Goal: Task Accomplishment & Management: Manage account settings

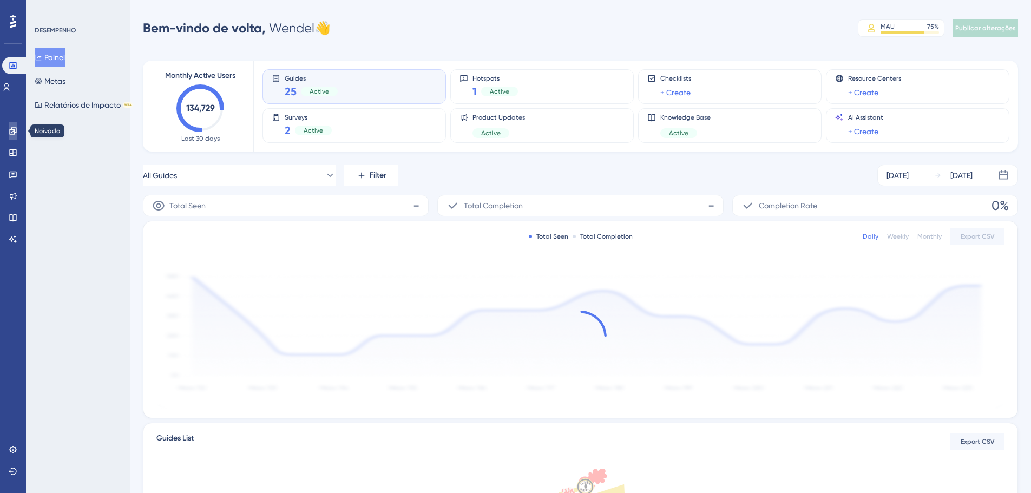
click at [17, 129] on link at bounding box center [13, 130] width 9 height 17
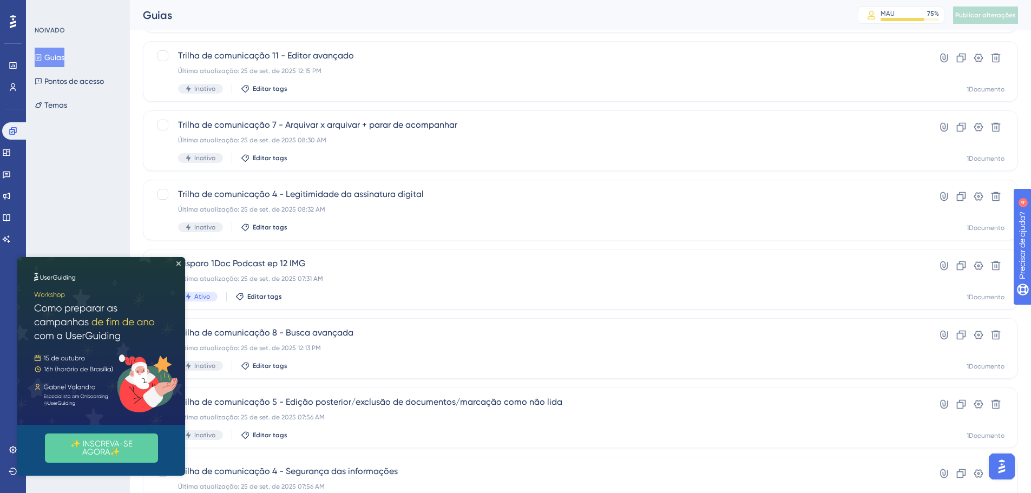
scroll to position [217, 0]
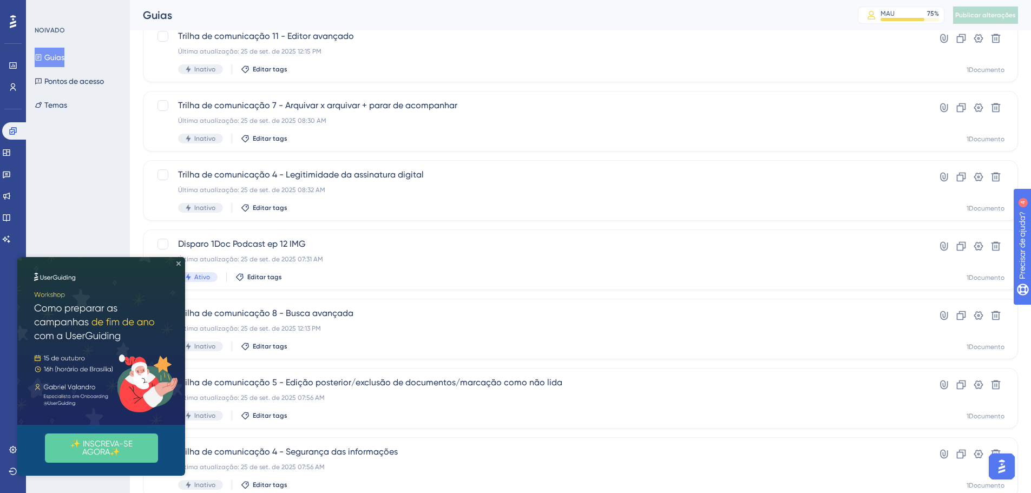
click at [178, 262] on icon "Fechar visualização" at bounding box center [178, 263] width 4 height 4
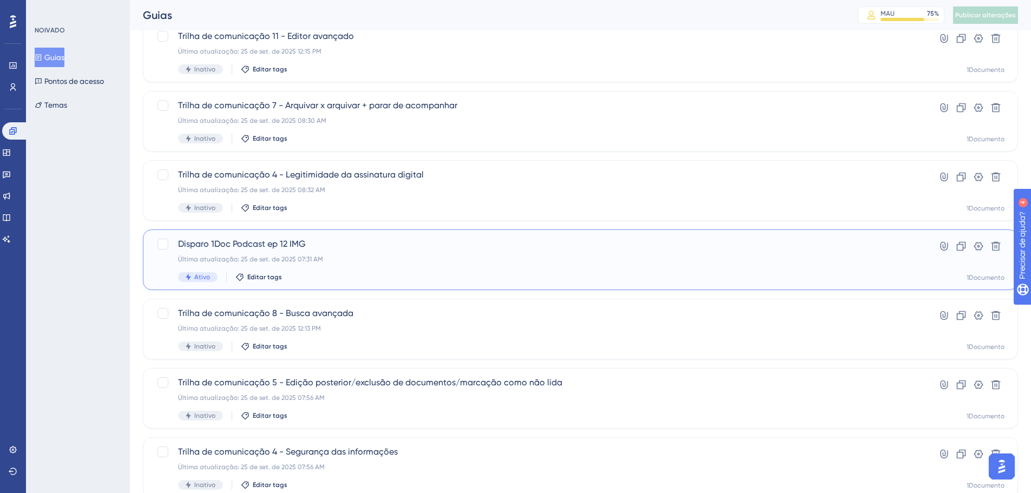
click at [237, 254] on div "Disparo 1Doc Podcast ep 12 IMG Última atualização: 25 de set. de 2025 07:31 AM …" at bounding box center [537, 260] width 718 height 44
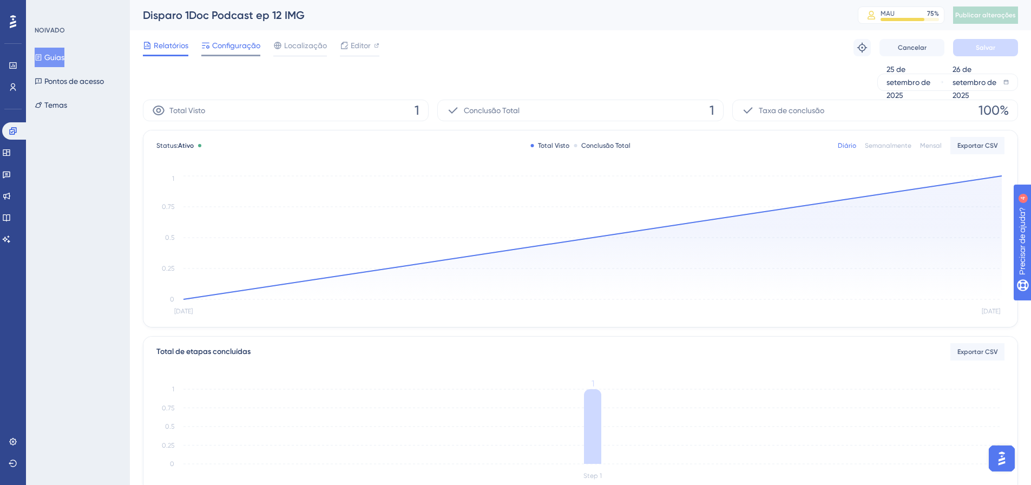
click at [233, 44] on font "Configuração" at bounding box center [236, 45] width 48 height 9
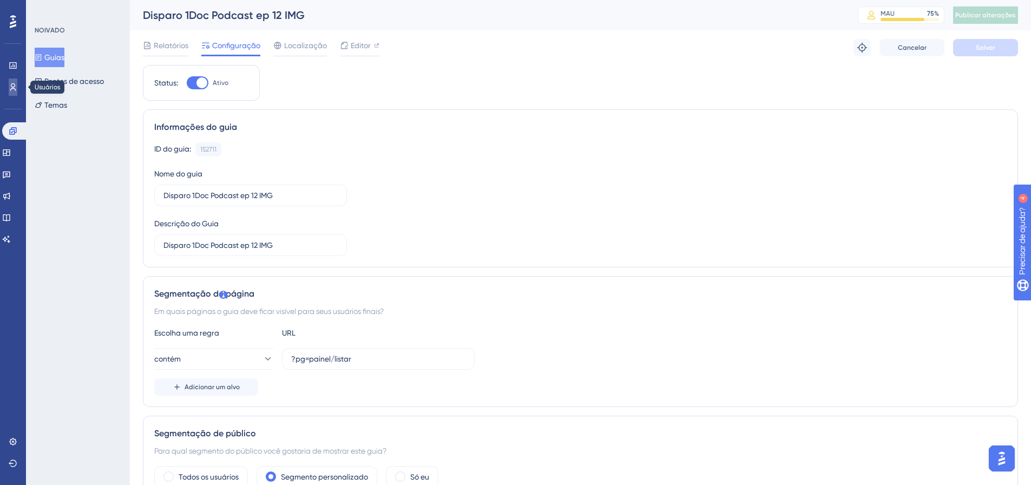
click at [9, 89] on link at bounding box center [13, 86] width 9 height 17
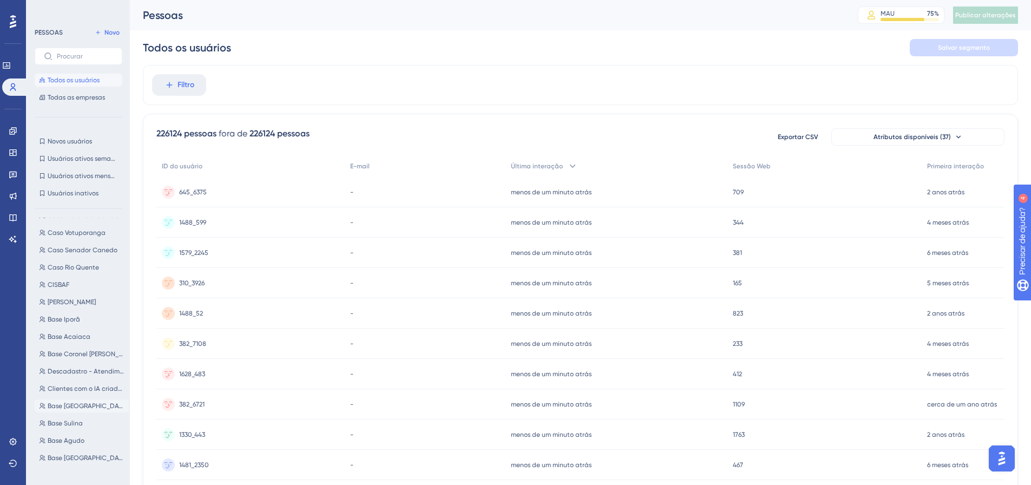
scroll to position [325, 0]
click at [17, 127] on link at bounding box center [13, 130] width 9 height 17
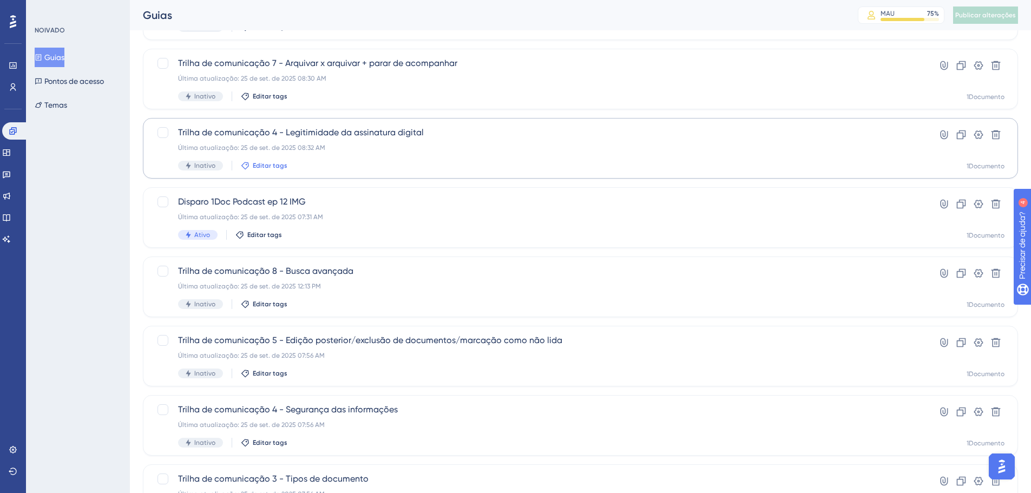
scroll to position [239, 0]
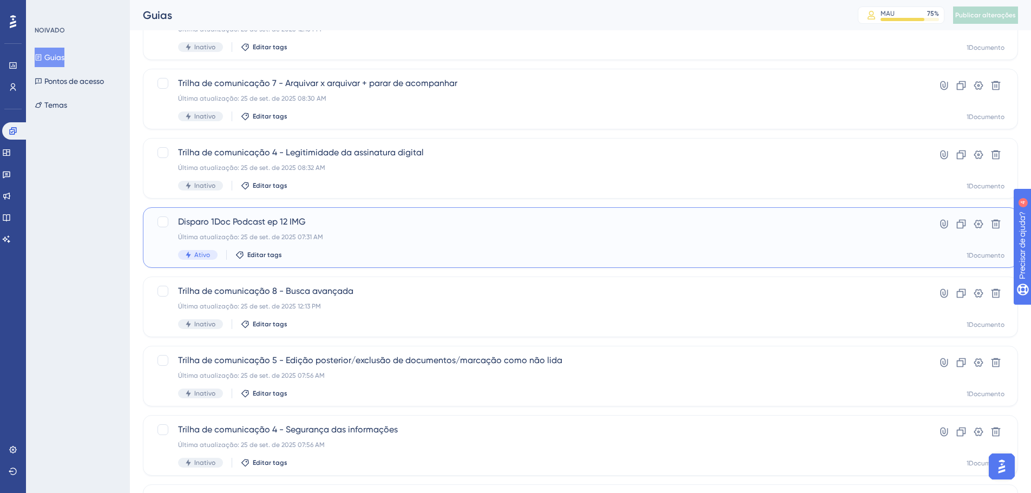
click at [264, 219] on font "Disparo 1Doc Podcast ep 12 IMG" at bounding box center [242, 222] width 128 height 10
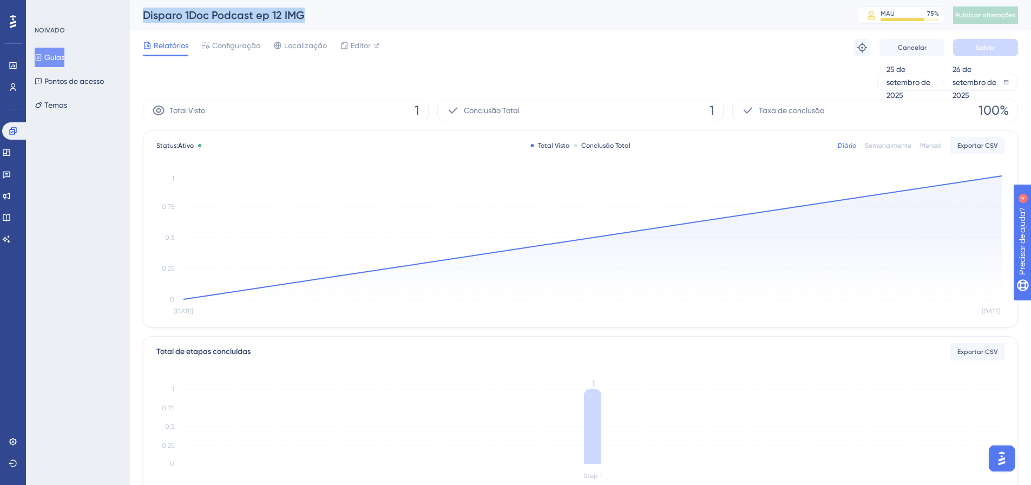
drag, startPoint x: 306, startPoint y: 15, endPoint x: 140, endPoint y: 16, distance: 166.2
click at [140, 16] on div "Disparo 1Doc Podcast ep 12 IMG MAU 75 % Clique para ver opções de complementos …" at bounding box center [580, 15] width 901 height 30
copy font "Disparo 1Doc Podcast ep 12 IMG"
click at [17, 94] on link at bounding box center [13, 86] width 9 height 17
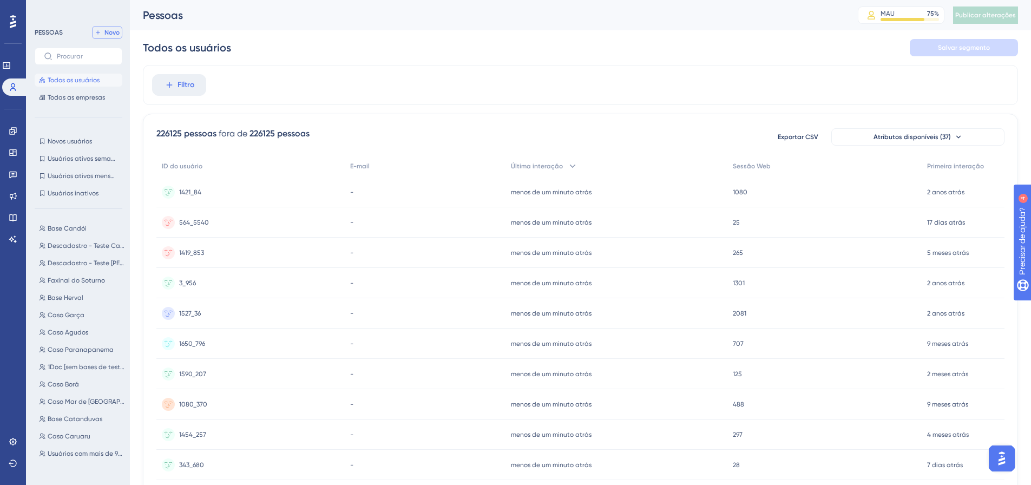
click at [108, 35] on font "Novo" at bounding box center [111, 33] width 15 height 8
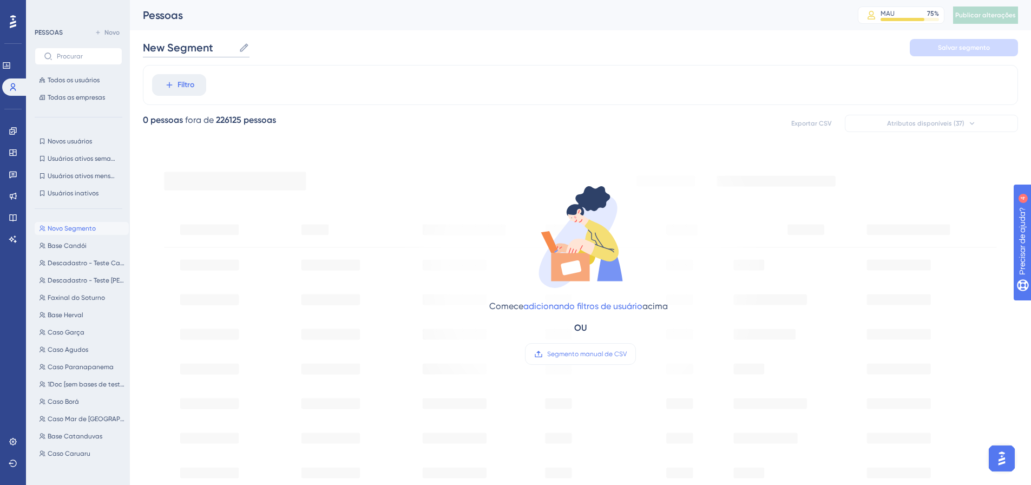
click at [220, 42] on input "New Segment" at bounding box center [188, 47] width 91 height 15
paste input "Disparo 1Doc Podcast ep 12 IMG"
type input "Disparo 1Doc Podcast ep 12 IMG"
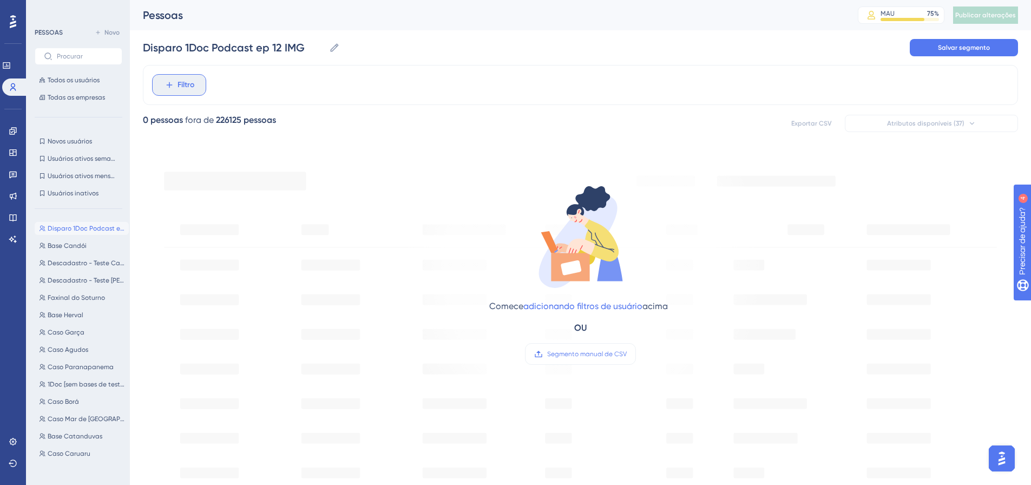
click at [192, 80] on span "Filtro" at bounding box center [186, 84] width 17 height 13
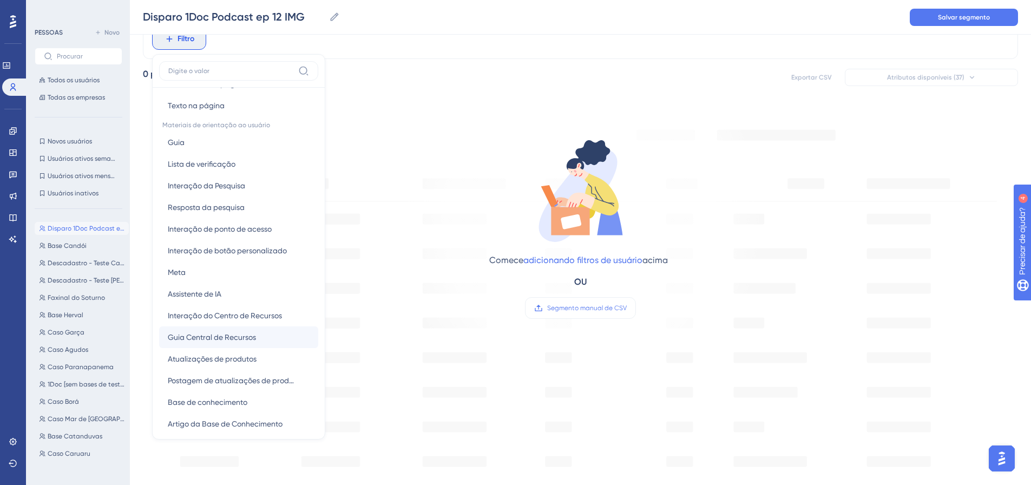
scroll to position [119, 0]
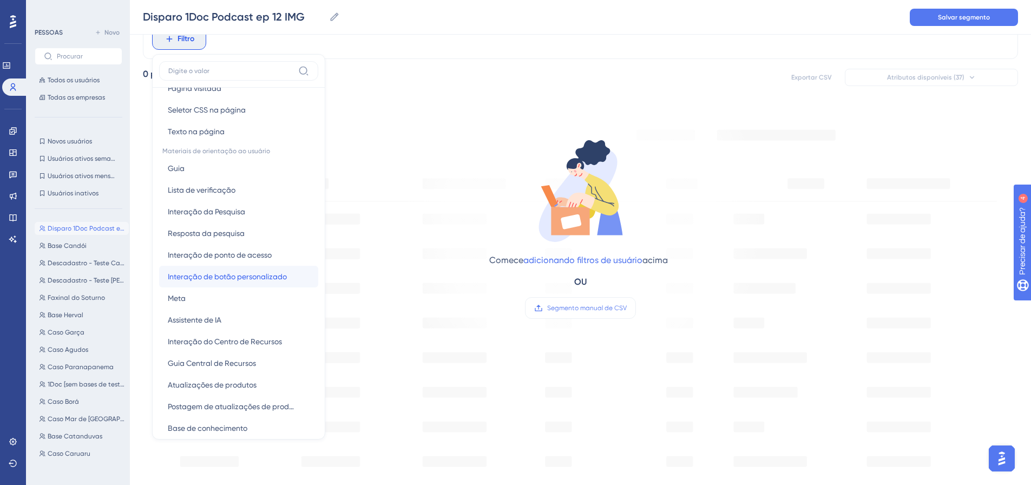
click at [200, 278] on font "Interação de botão personalizado" at bounding box center [227, 276] width 119 height 9
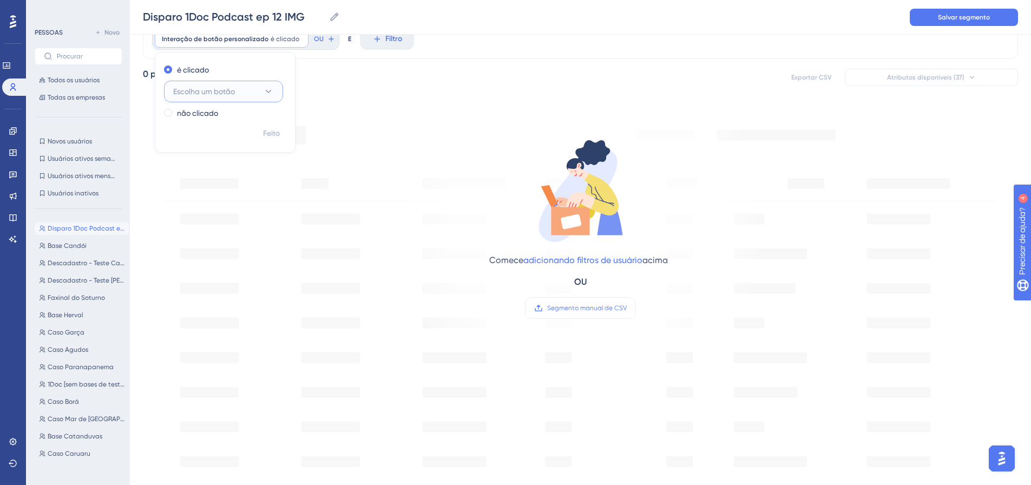
scroll to position [0, 0]
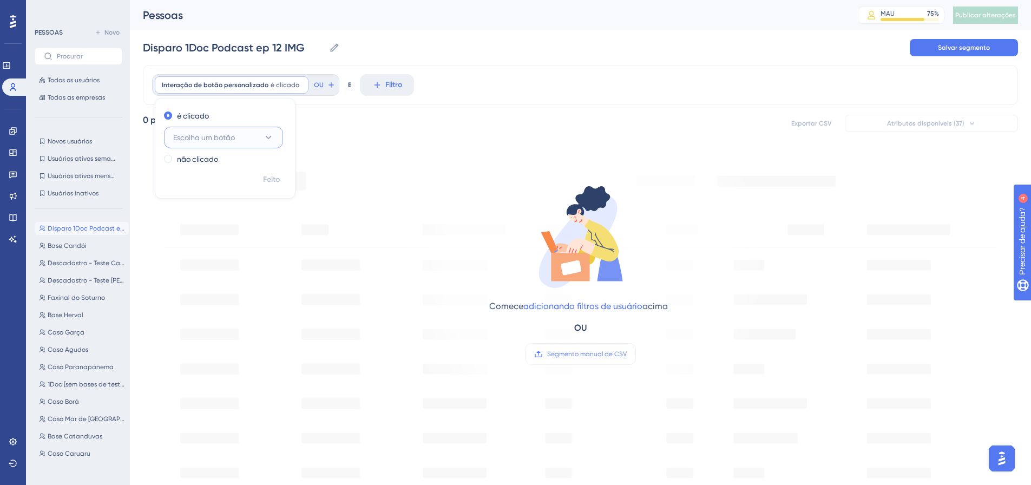
click at [267, 138] on icon at bounding box center [269, 137] width 6 height 3
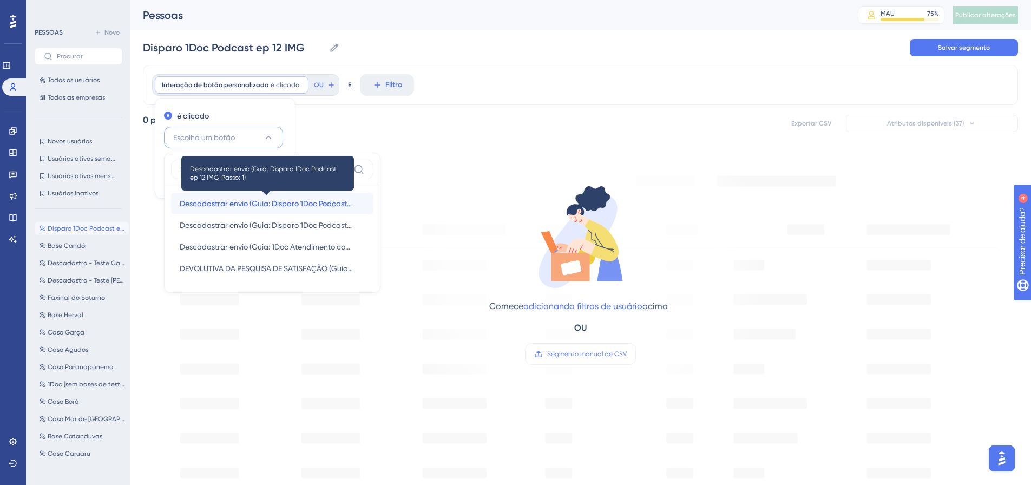
click at [315, 202] on font "Descadastrar envio (Guia: Disparo 1Doc Podcast ep 12 IMG, Passo: 1)" at bounding box center [296, 203] width 232 height 9
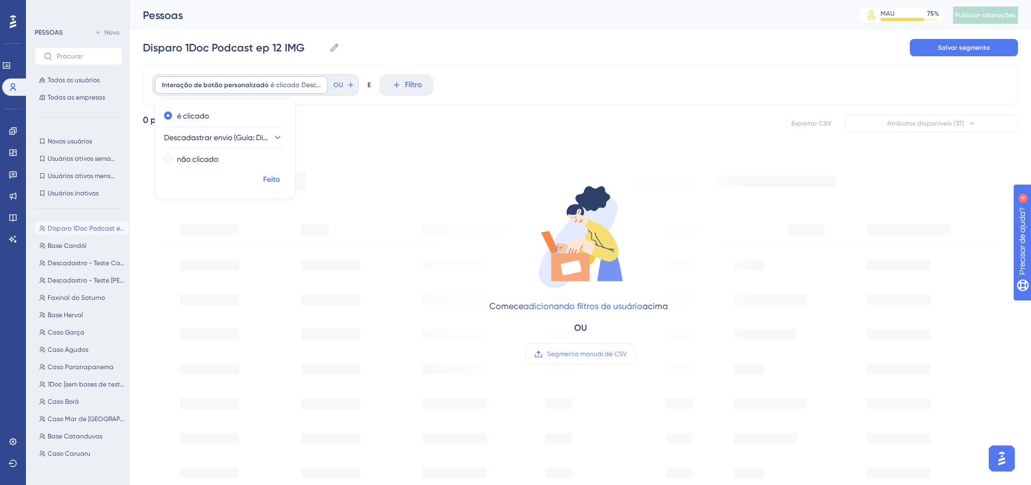
click at [275, 183] on font "Feito" at bounding box center [271, 179] width 17 height 9
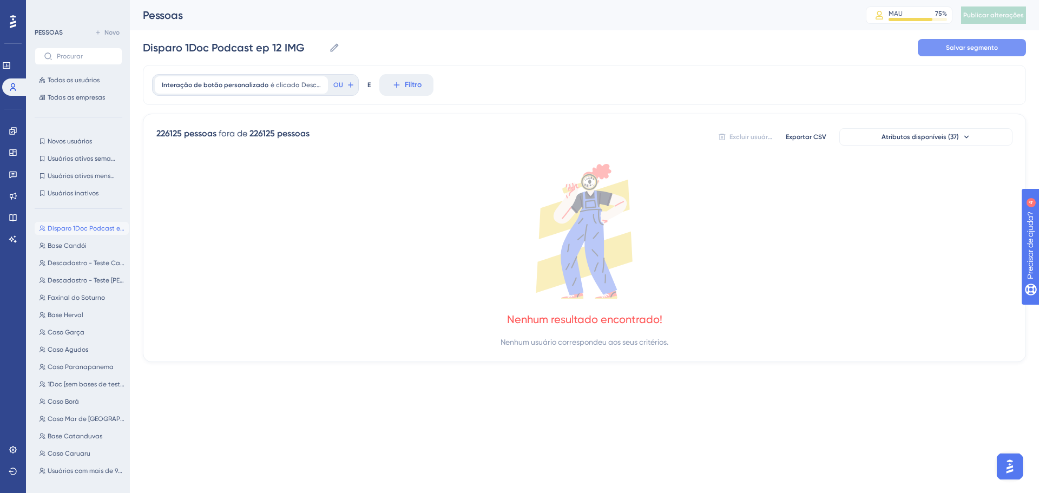
click at [963, 50] on font "Salvar segmento" at bounding box center [972, 48] width 52 height 8
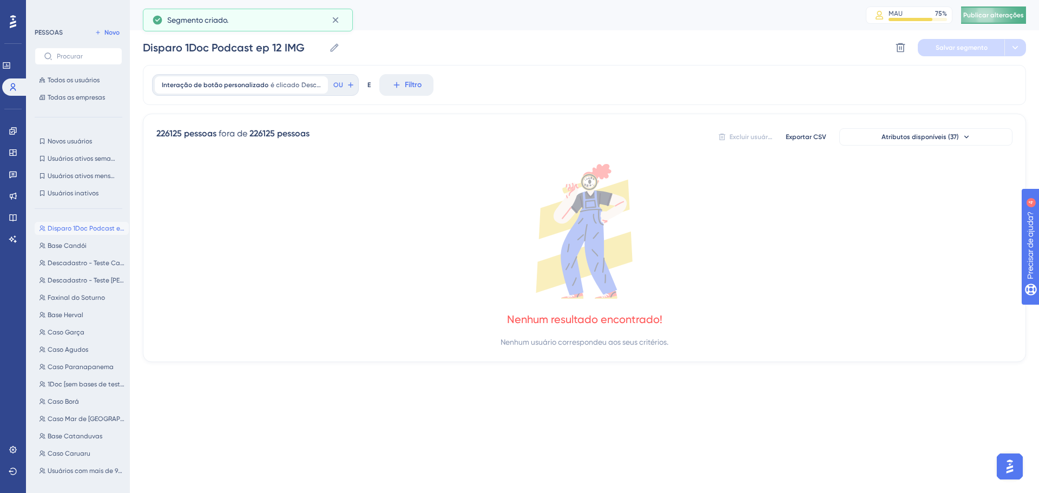
click at [993, 10] on button "Publicar alterações" at bounding box center [993, 14] width 65 height 17
click at [13, 132] on icon at bounding box center [12, 130] width 7 height 7
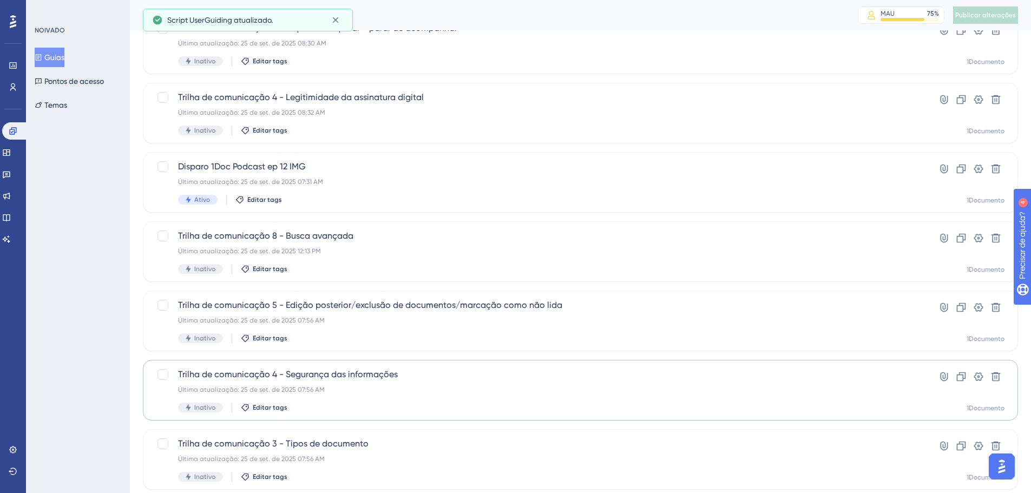
scroll to position [347, 0]
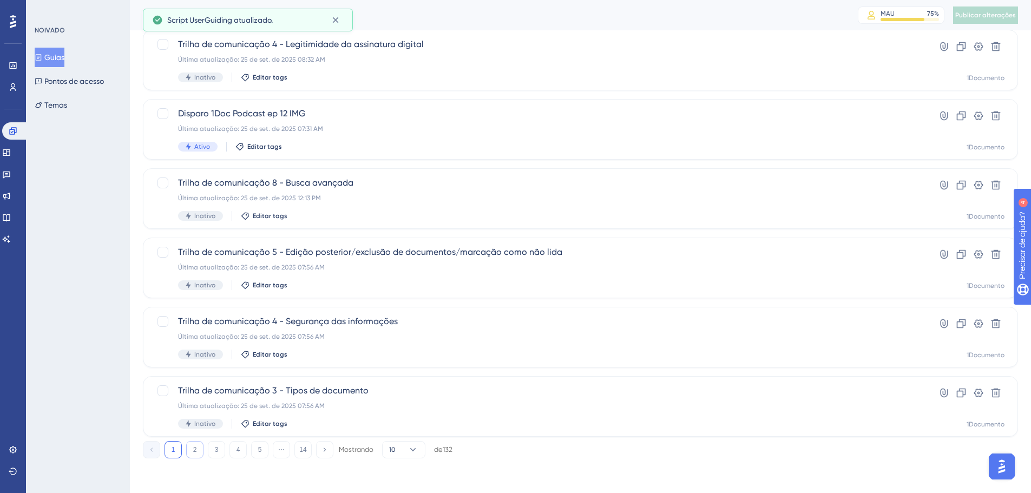
click at [197, 452] on font "2" at bounding box center [195, 450] width 4 height 8
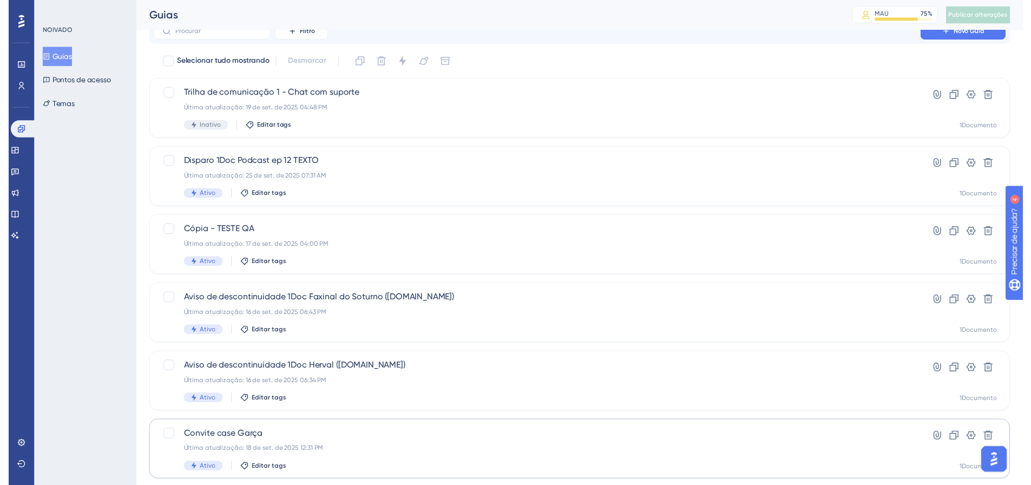
scroll to position [0, 0]
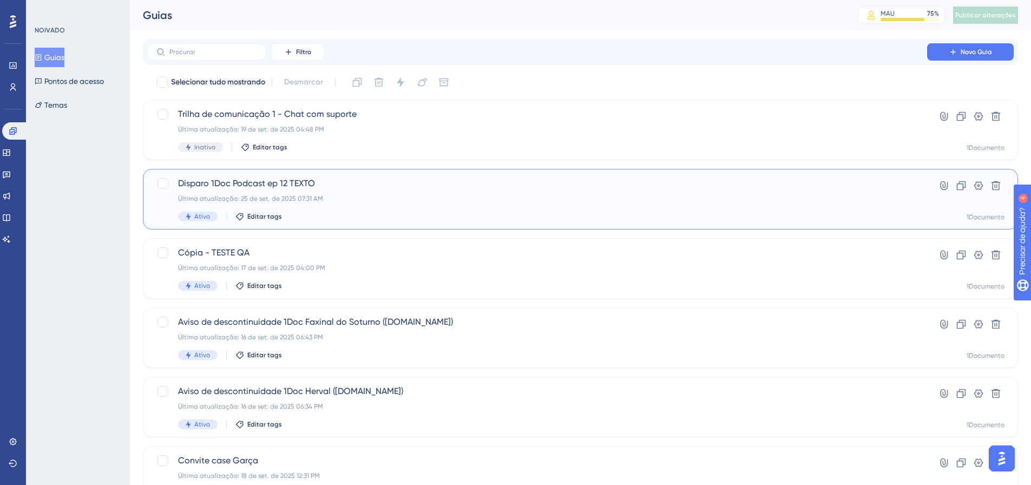
click at [243, 193] on div "Disparo 1Doc Podcast ep 12 TEXTO Última atualização: 25 de set. de 2025 07:31 A…" at bounding box center [537, 199] width 718 height 44
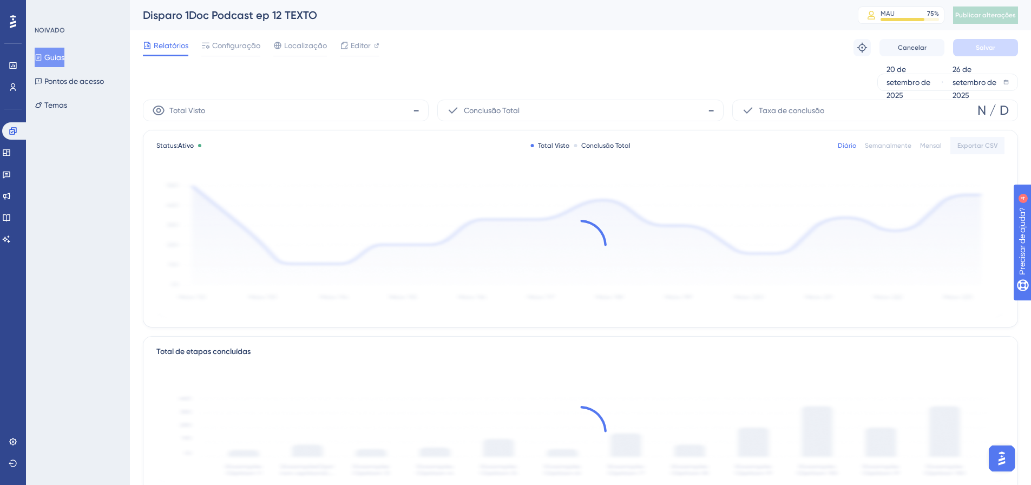
click at [289, 15] on font "Disparo 1Doc Podcast ep 12 TEXTO" at bounding box center [230, 15] width 174 height 13
drag, startPoint x: 290, startPoint y: 16, endPoint x: 327, endPoint y: 15, distance: 37.4
click at [327, 15] on div "Disparo 1Doc Podcast ep 12 TEXTO" at bounding box center [487, 15] width 688 height 15
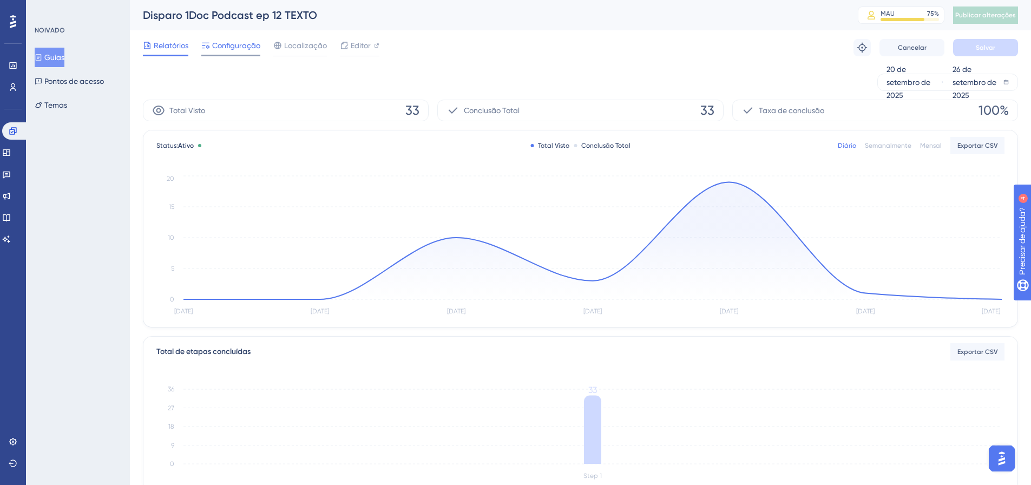
drag, startPoint x: 328, startPoint y: 15, endPoint x: 235, endPoint y: 52, distance: 99.6
click at [235, 52] on div "Configuração" at bounding box center [230, 47] width 59 height 17
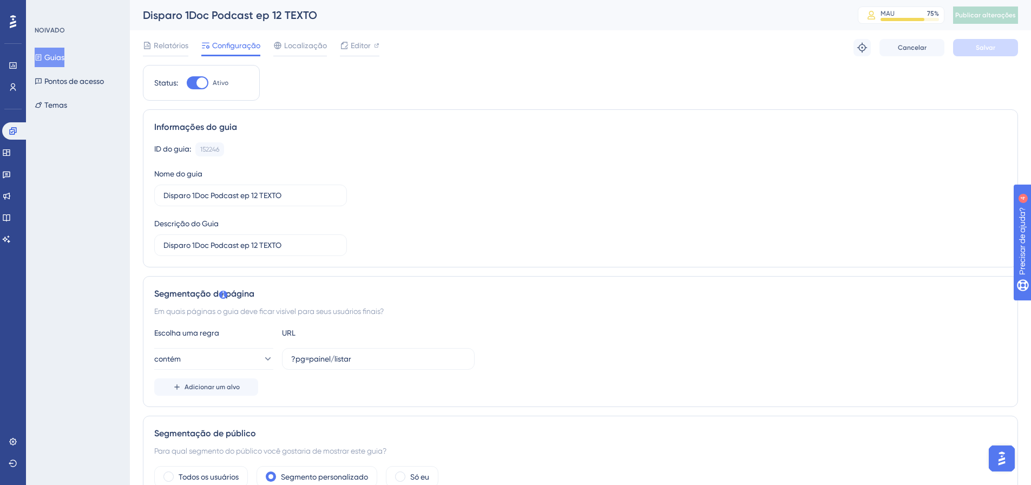
click at [238, 225] on div "Descrição do Guia Disparo 1Doc Podcast ep 12 TEXTO" at bounding box center [250, 236] width 193 height 39
drag, startPoint x: 267, startPoint y: 244, endPoint x: 349, endPoint y: 244, distance: 81.7
click at [349, 244] on div "ID do guia: 152246 Cópia Nome do guia Disparo 1Doc Podcast ep 12 TEXTO Descriçã…" at bounding box center [580, 199] width 853 height 114
type input "Disparo 1Doc Podcast ep 12 TXT"
click at [980, 51] on span "Salvar" at bounding box center [985, 47] width 19 height 9
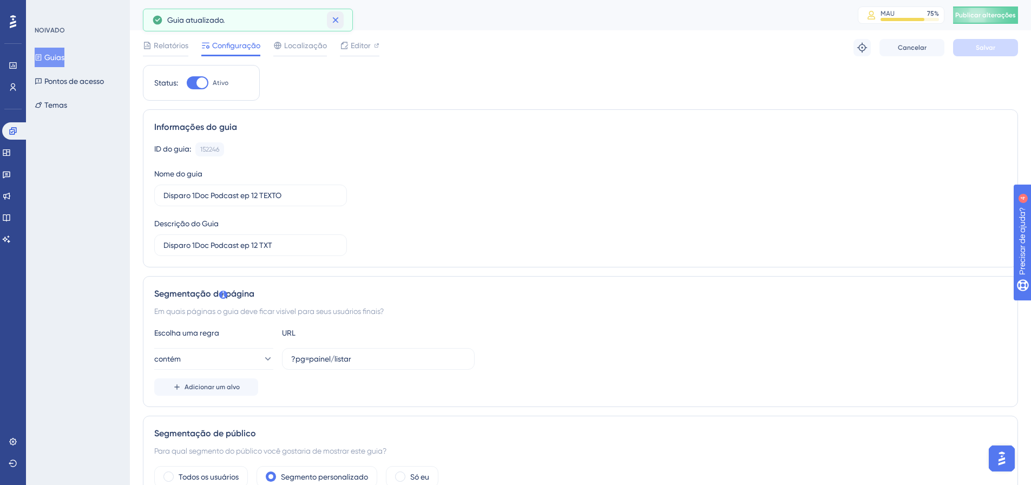
click at [339, 20] on icon at bounding box center [335, 20] width 11 height 11
click at [150, 14] on font "Disparo 1Doc Podcast ep 12 TEXTO" at bounding box center [230, 15] width 174 height 13
drag, startPoint x: 147, startPoint y: 14, endPoint x: 321, endPoint y: 14, distance: 174.3
click at [322, 13] on div "Disparo 1Doc Podcast ep 12 TEXTO" at bounding box center [487, 15] width 688 height 15
copy font "Disparo 1Doc Podcast ep 12 TEXTO"
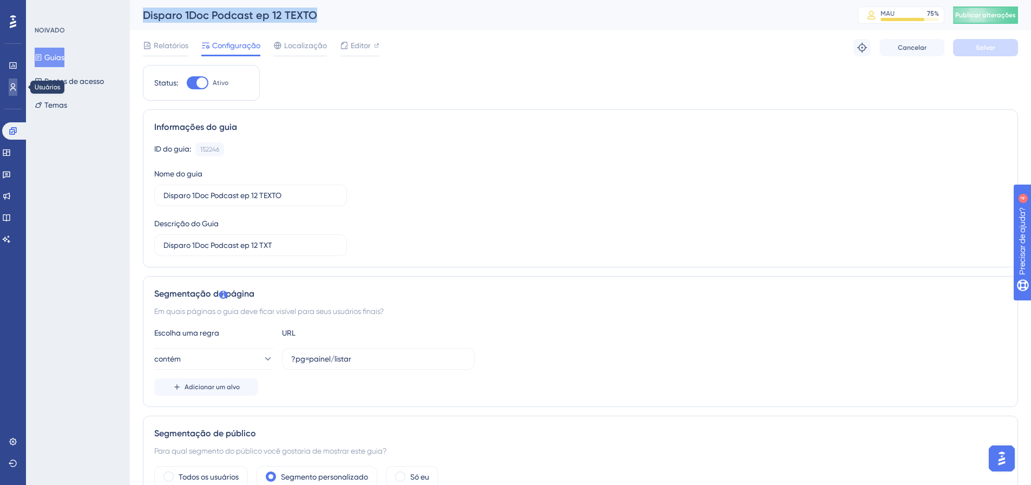
click at [17, 92] on link at bounding box center [13, 86] width 9 height 17
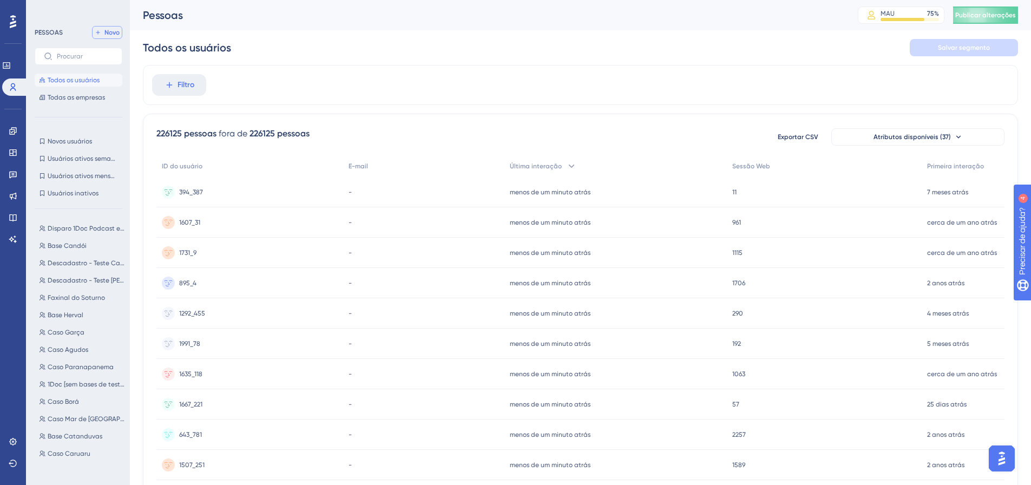
click at [109, 31] on font "Novo" at bounding box center [111, 33] width 15 height 8
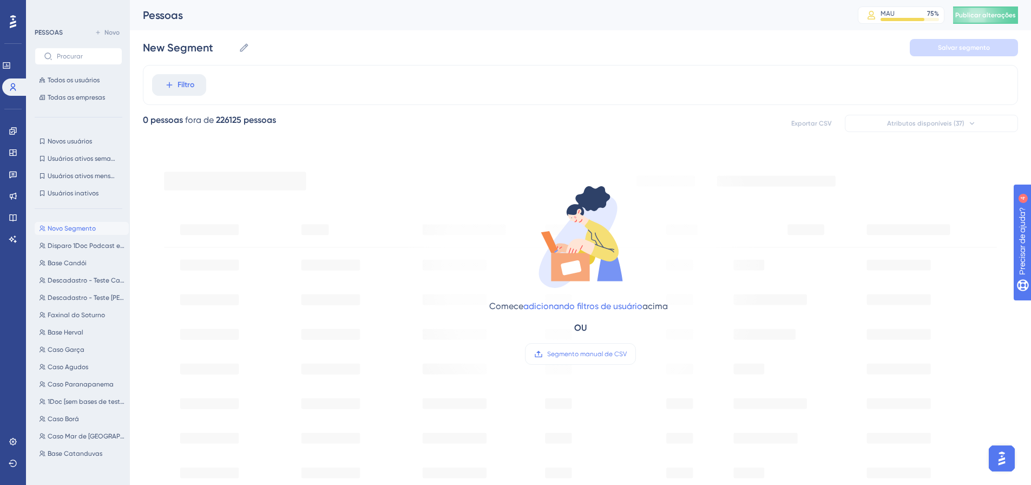
click at [201, 37] on div "Novo Segmento New Segment Salvar segmento" at bounding box center [580, 47] width 875 height 35
click at [194, 51] on input "New Segment" at bounding box center [188, 47] width 91 height 15
paste input "Disparo 1Doc Podcast ep 12 TEXTO"
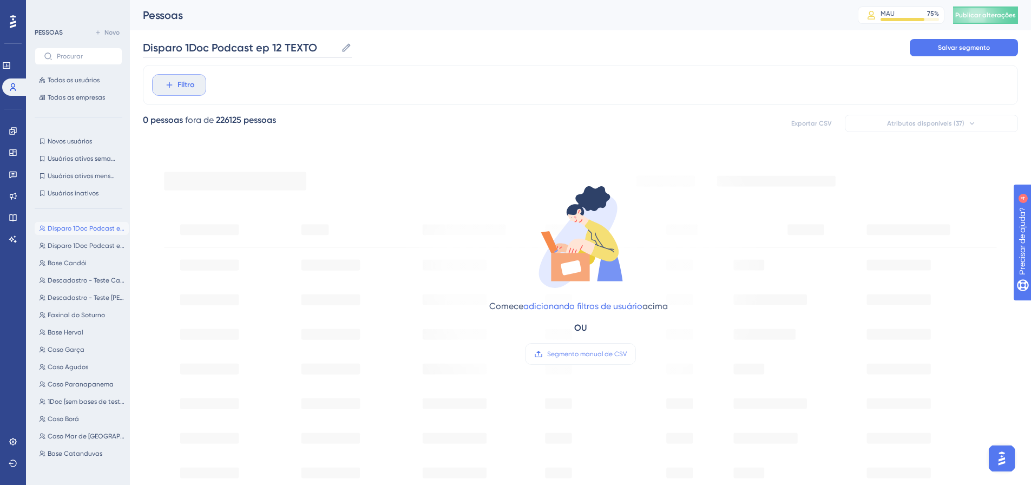
type input "Disparo 1Doc Podcast ep 12 TEXTO"
click at [200, 81] on button "Filtro" at bounding box center [179, 85] width 54 height 22
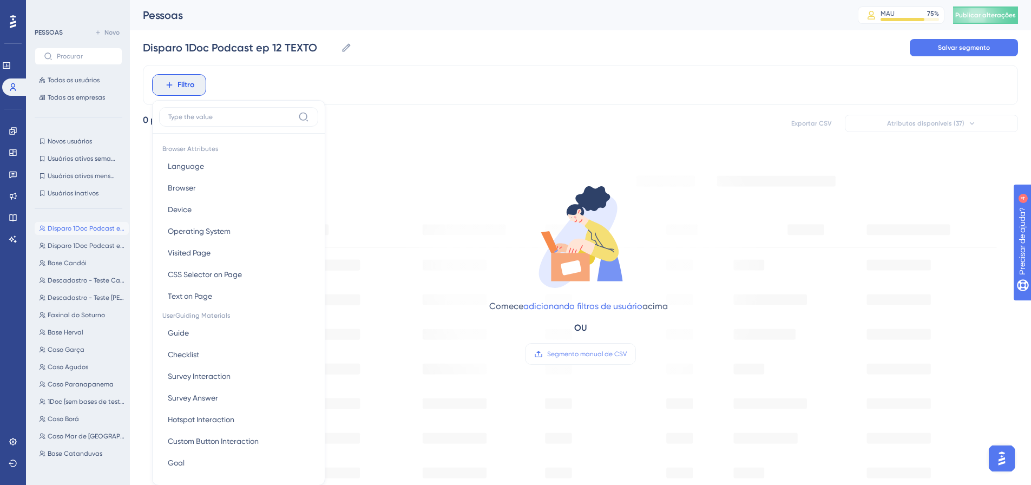
scroll to position [50, 0]
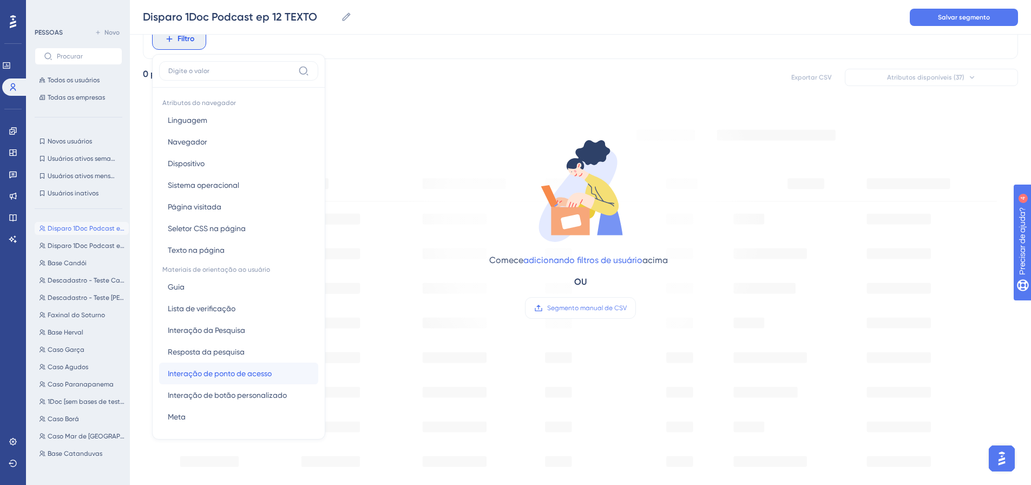
click at [245, 379] on span "Interação de ponto de acesso" at bounding box center [220, 373] width 104 height 13
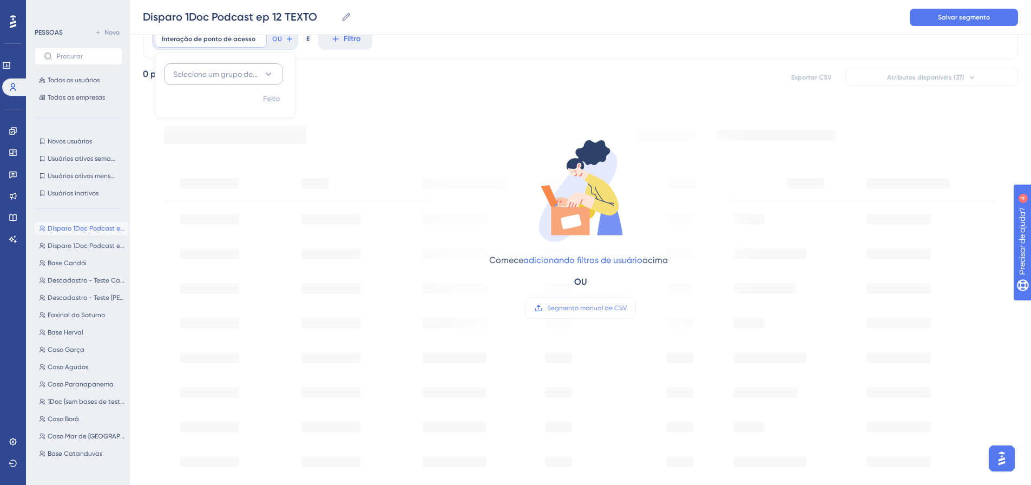
click at [261, 75] on button "Selecione um grupo de hotspot" at bounding box center [223, 74] width 119 height 22
click at [248, 46] on div "Interação de ponto de acesso Remover" at bounding box center [211, 38] width 112 height 17
click at [185, 42] on font "Filtro" at bounding box center [186, 38] width 17 height 9
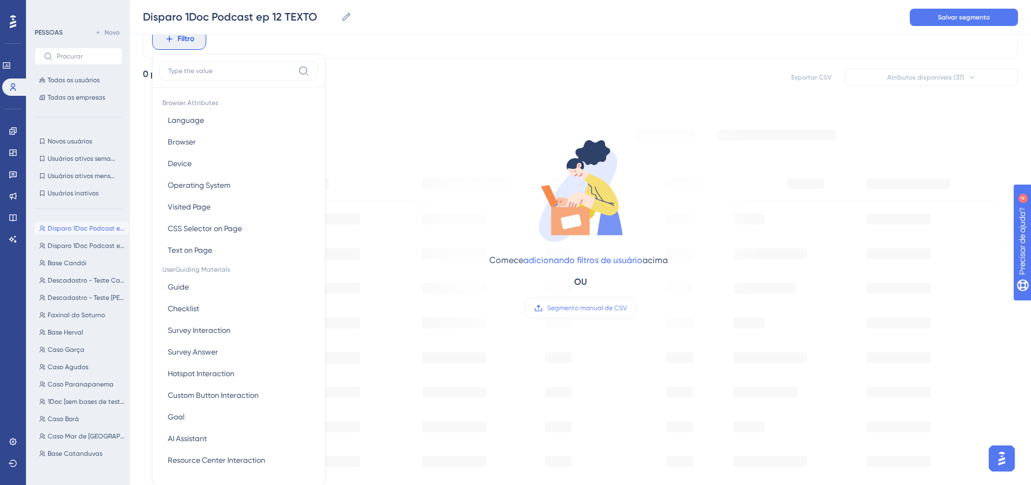
scroll to position [62, 0]
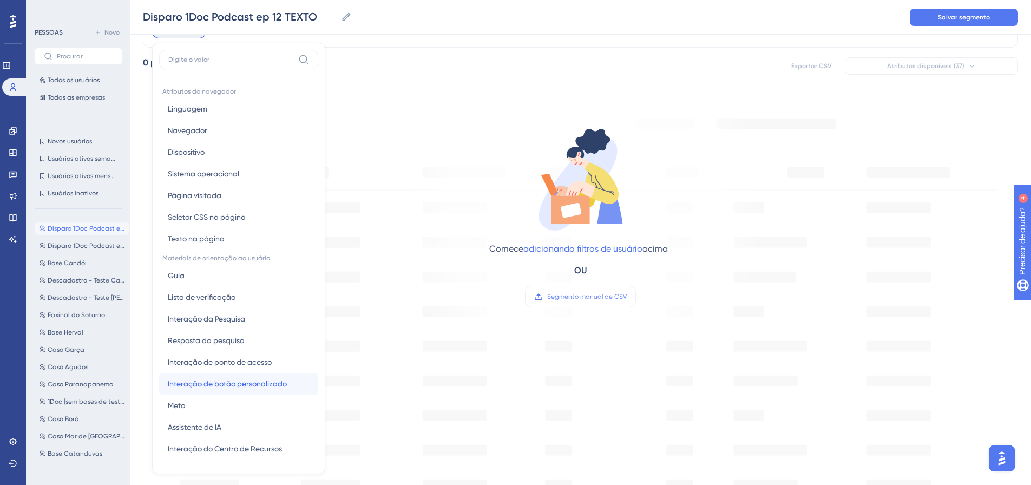
click at [242, 383] on font "Interação de botão personalizado" at bounding box center [227, 383] width 119 height 9
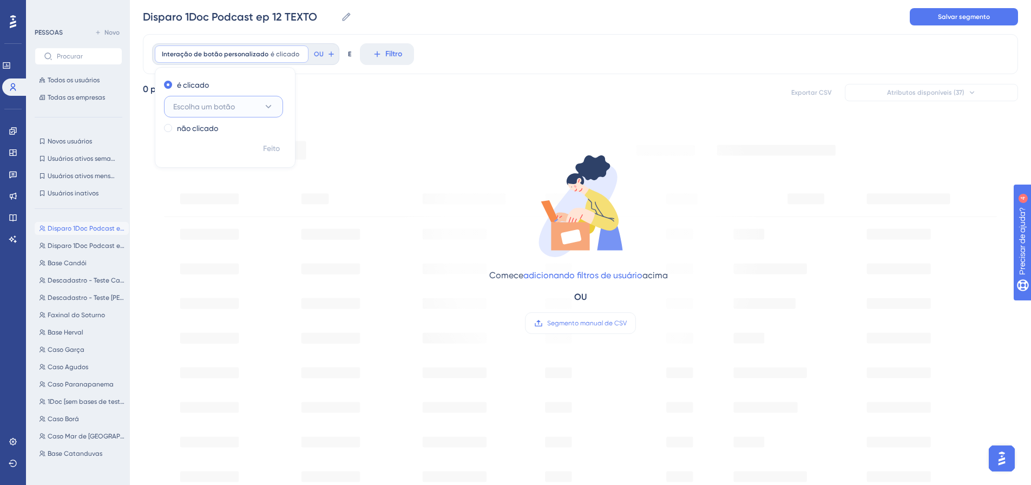
scroll to position [0, 0]
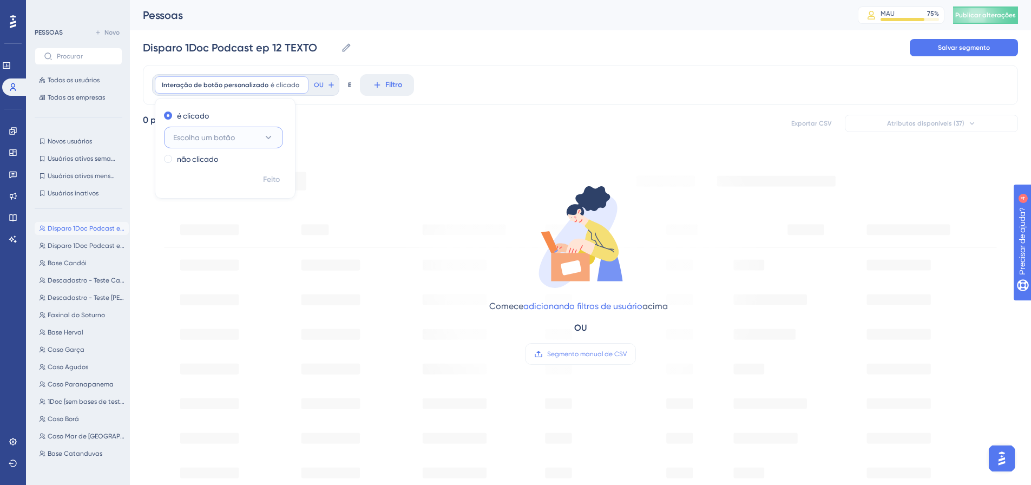
click at [266, 133] on icon at bounding box center [268, 137] width 11 height 11
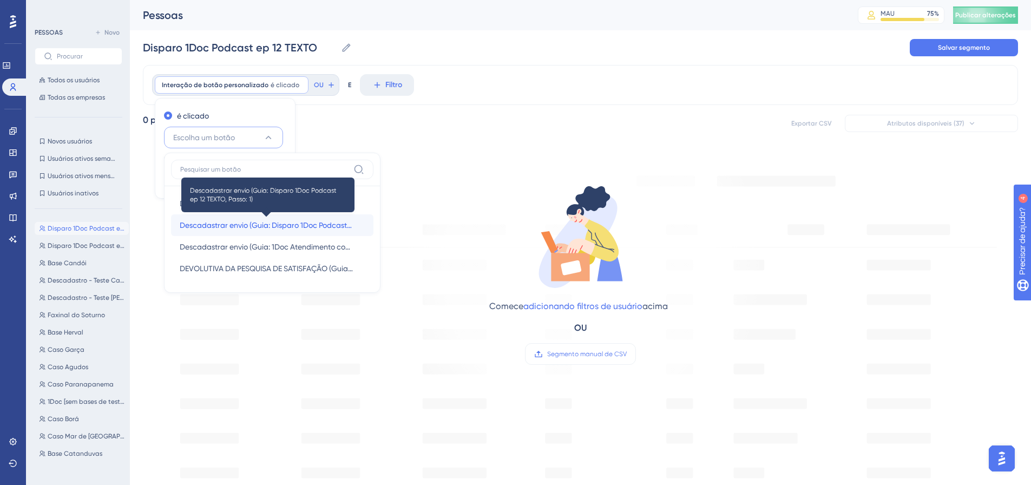
click at [230, 222] on font "Descadastrar envio (Guia: Disparo 1Doc Podcast ep 12 TEXTO, Passo: 1)" at bounding box center [300, 225] width 241 height 9
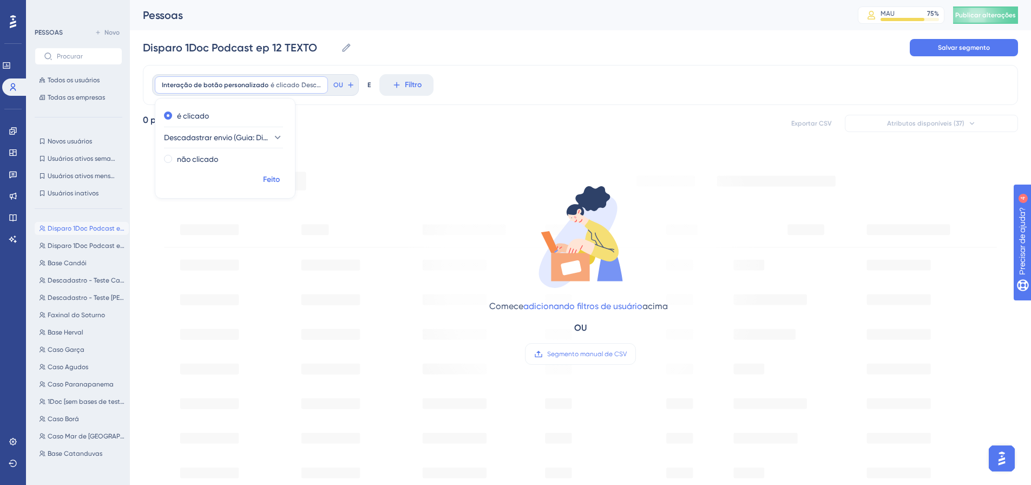
click at [271, 182] on font "Feito" at bounding box center [271, 179] width 17 height 9
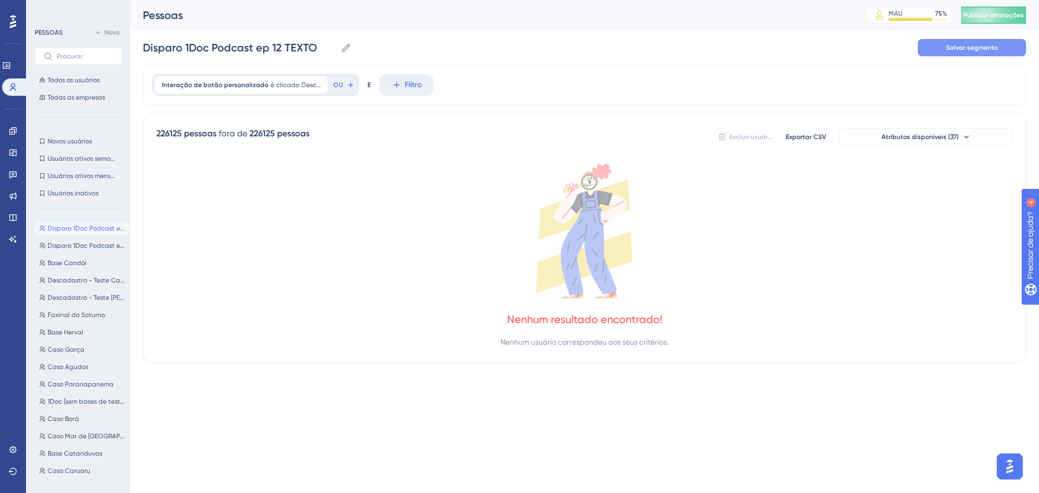
click at [981, 48] on font "Salvar segmento" at bounding box center [972, 48] width 52 height 8
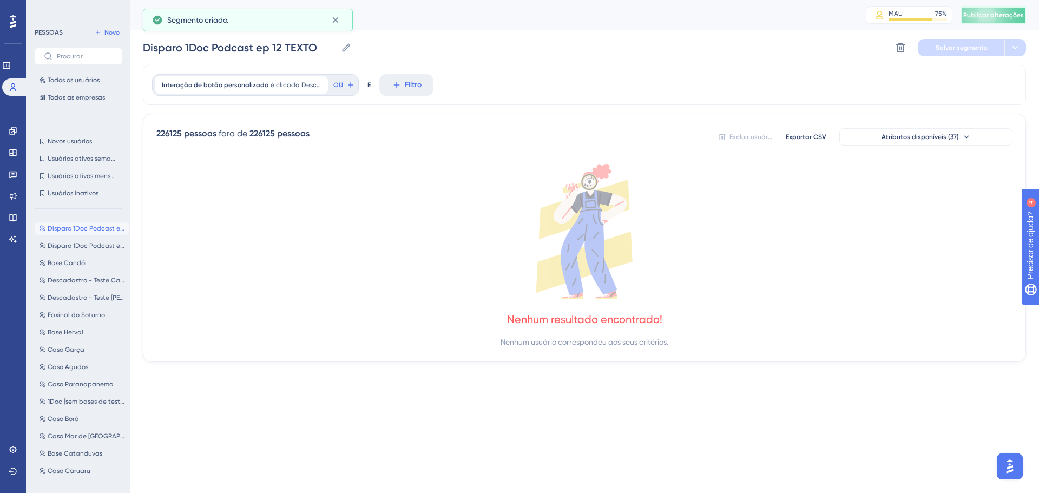
click at [971, 18] on font "Publicar alterações" at bounding box center [994, 15] width 61 height 8
click at [17, 126] on link at bounding box center [13, 130] width 9 height 17
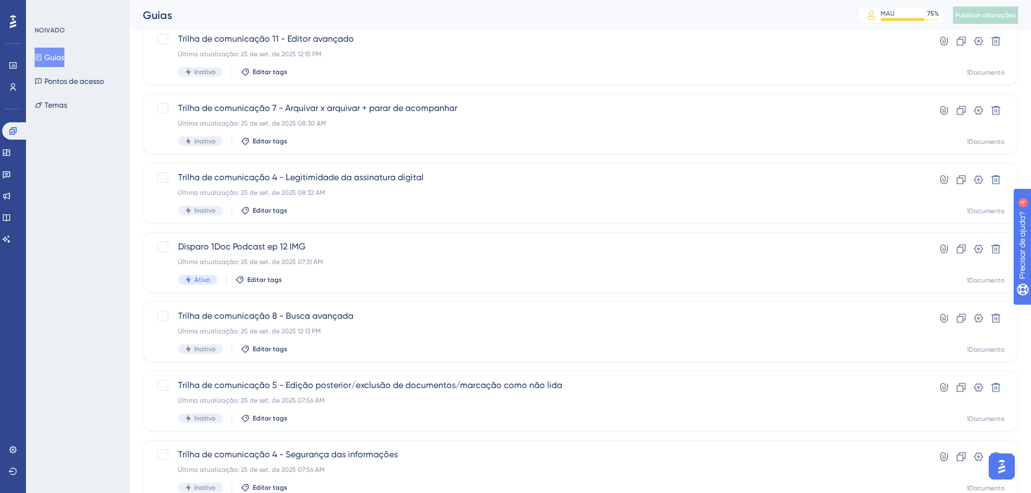
scroll to position [271, 0]
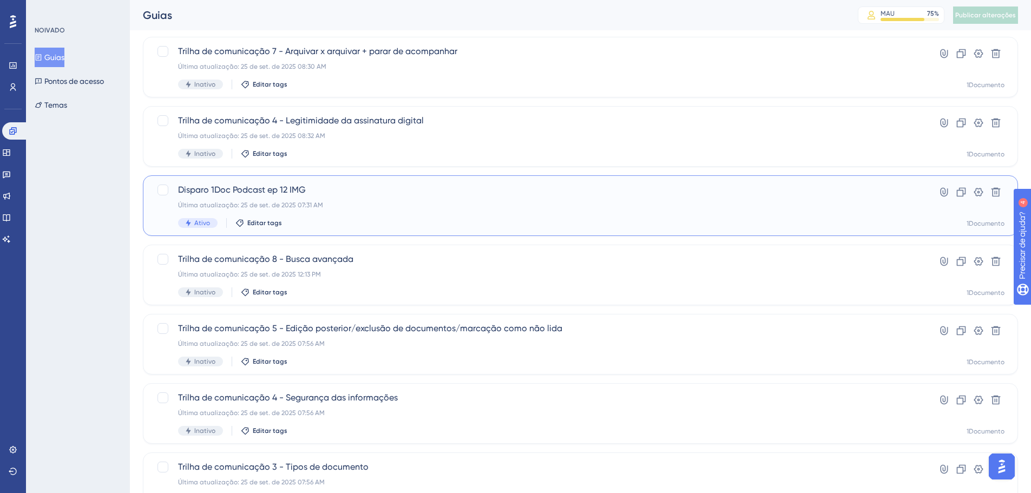
click at [271, 197] on div "Disparo 1Doc Podcast ep 12 IMG Última atualização: 25 de set. de 2025 07:31 AM …" at bounding box center [537, 206] width 718 height 44
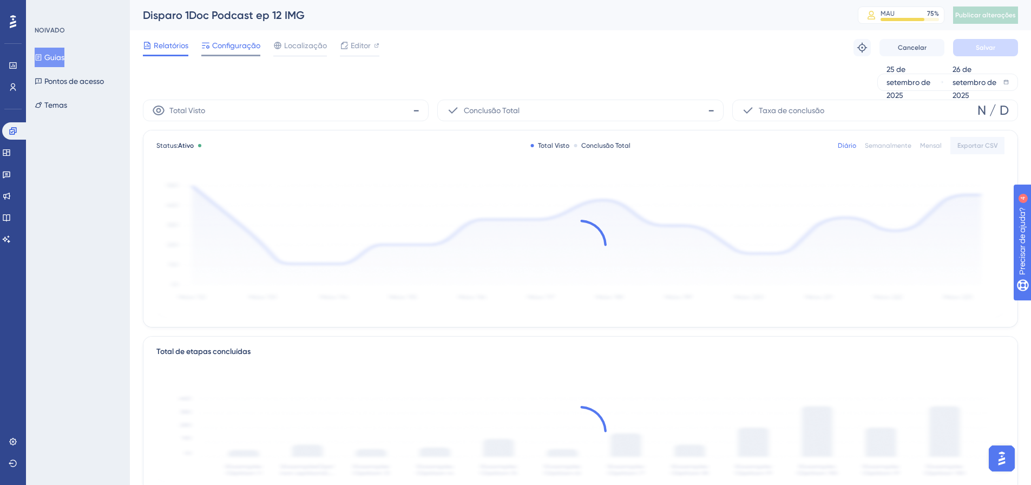
click at [229, 40] on span "Configuração" at bounding box center [236, 45] width 48 height 13
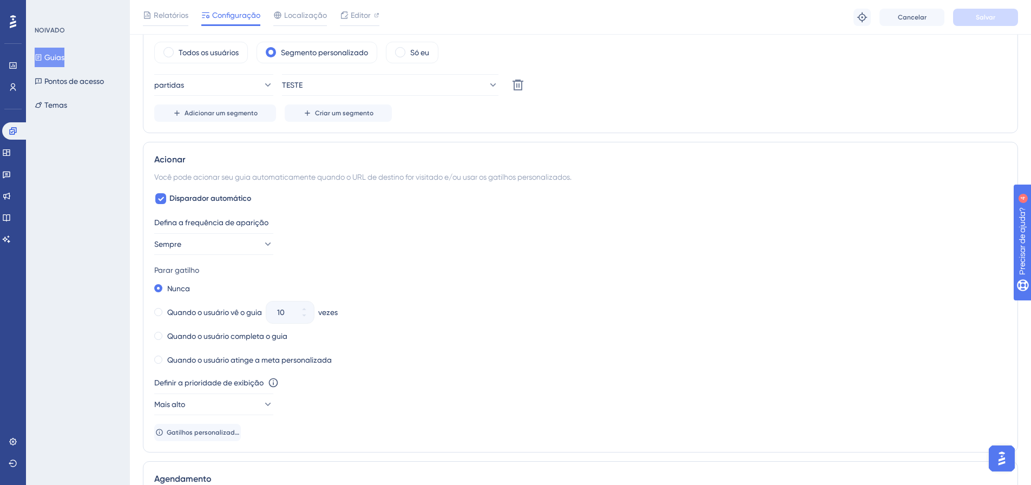
scroll to position [433, 0]
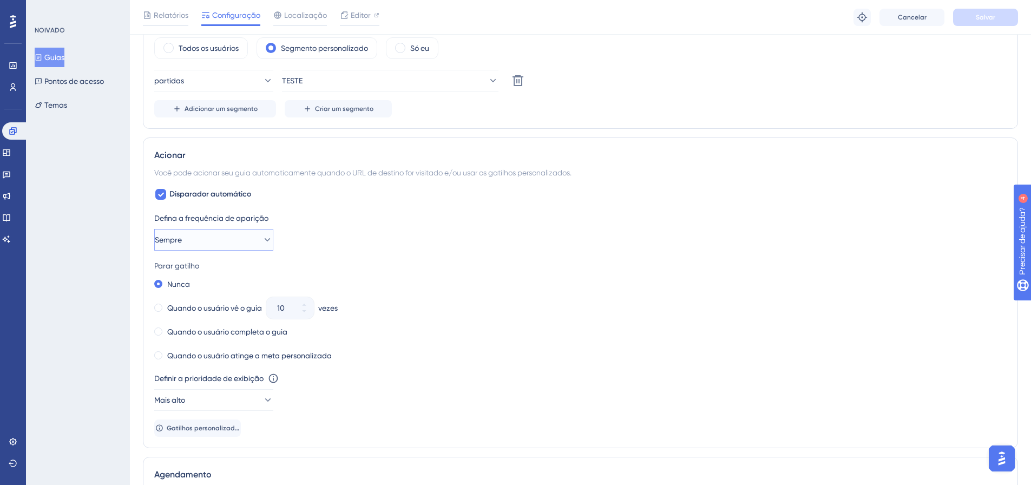
click at [251, 238] on button "Sempre" at bounding box center [213, 240] width 119 height 22
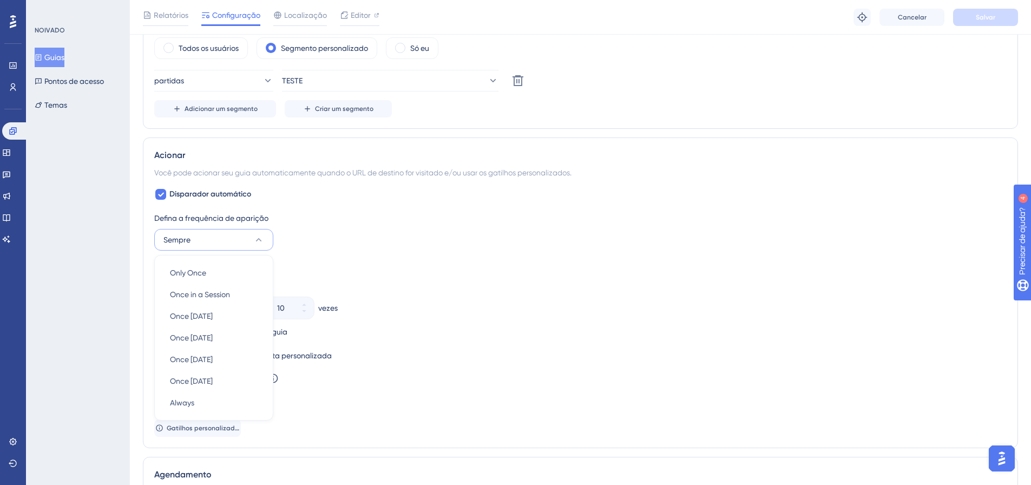
scroll to position [528, 0]
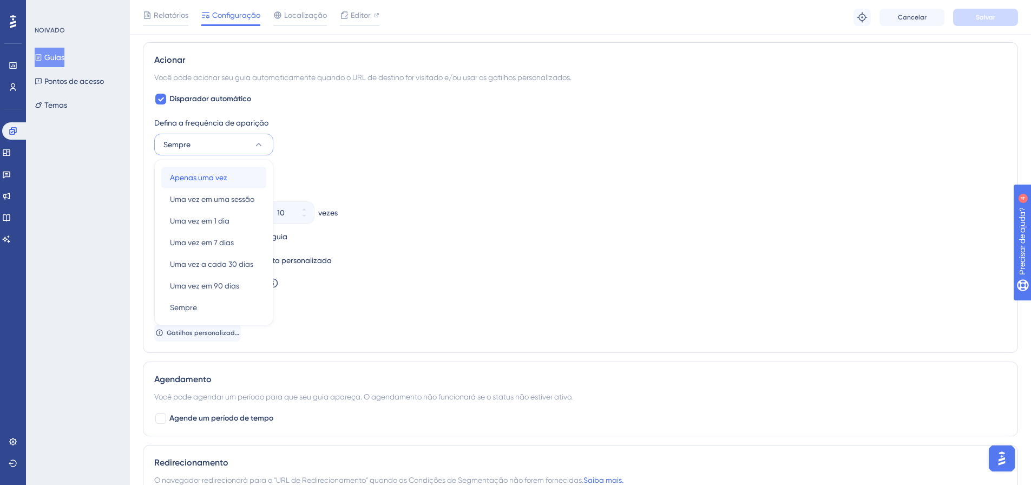
click at [219, 179] on font "Apenas uma vez" at bounding box center [198, 177] width 57 height 9
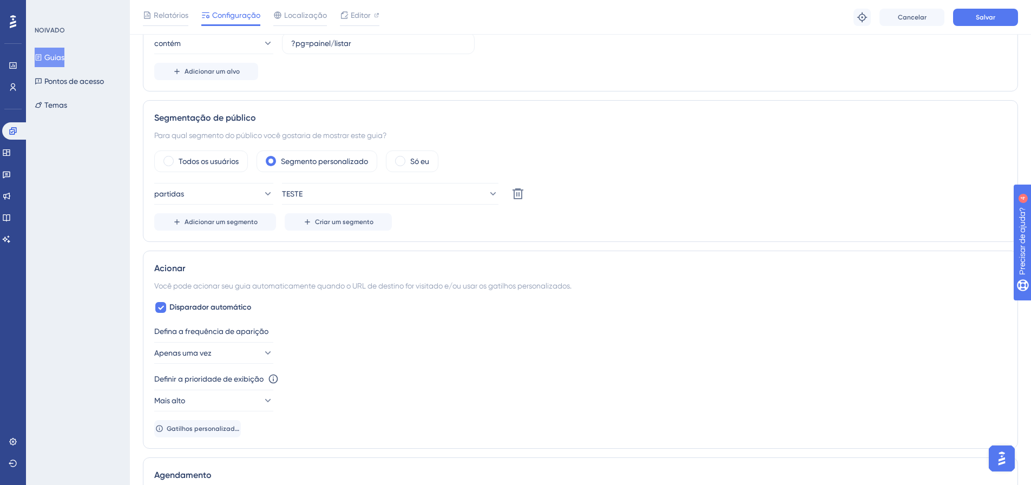
scroll to position [325, 0]
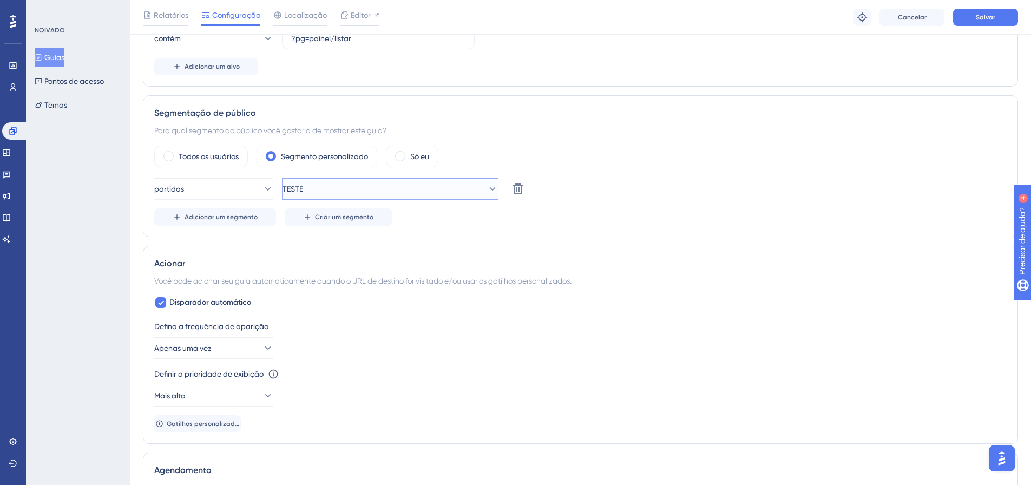
click at [487, 188] on icon at bounding box center [492, 189] width 11 height 11
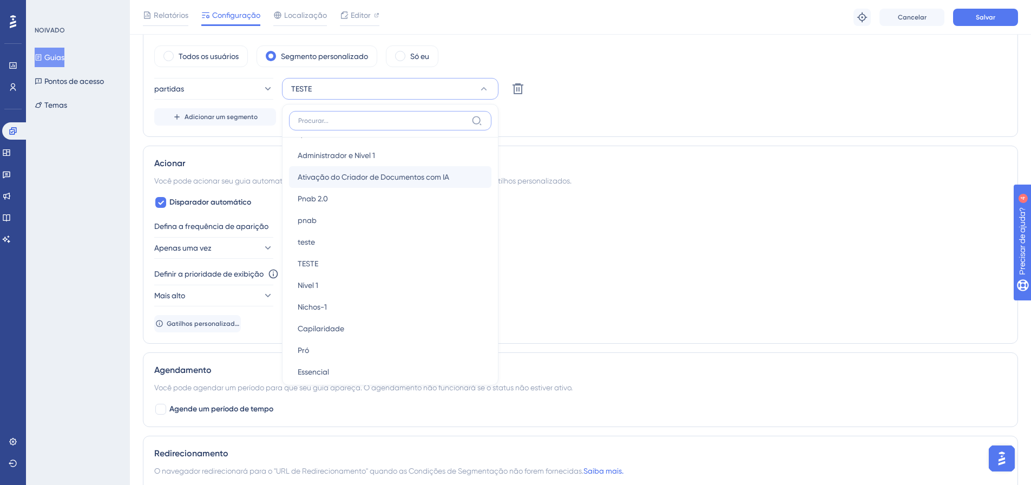
scroll to position [963, 0]
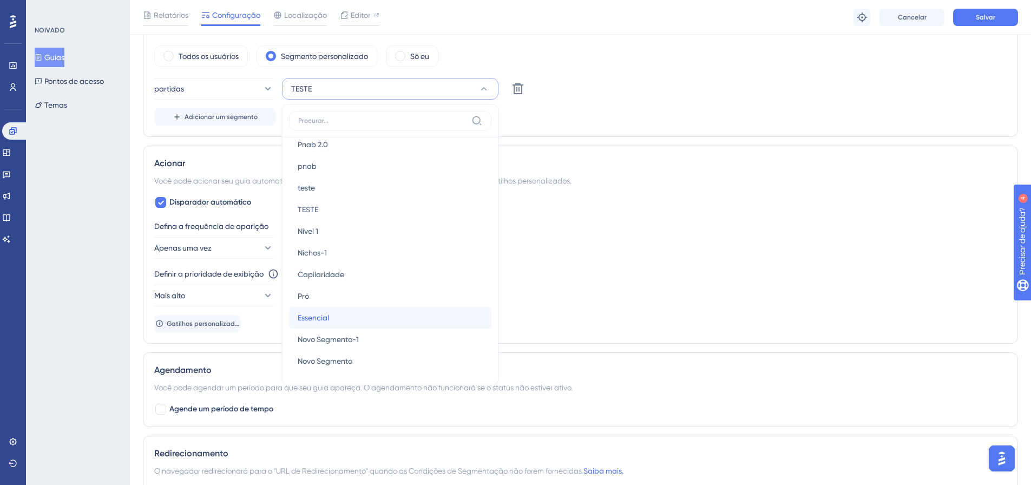
click at [336, 319] on div "Essencial Essencial" at bounding box center [390, 318] width 185 height 22
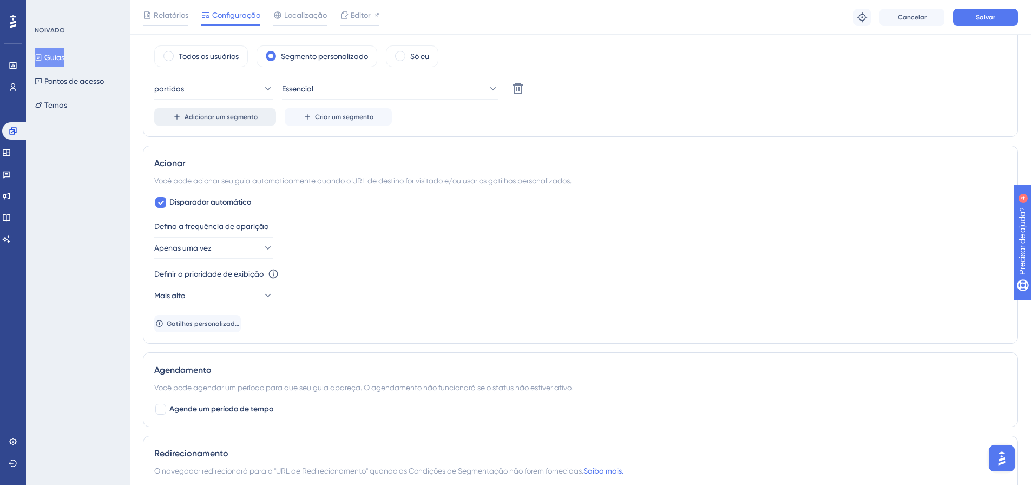
click at [238, 121] on button "Adicionar um segmento" at bounding box center [215, 116] width 122 height 17
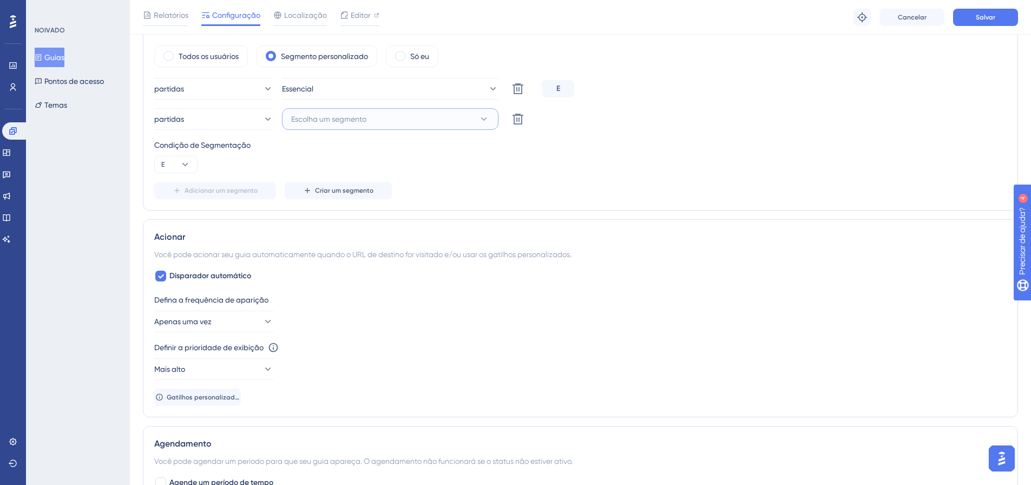
click at [382, 115] on button "Escolha um segmento" at bounding box center [390, 119] width 217 height 22
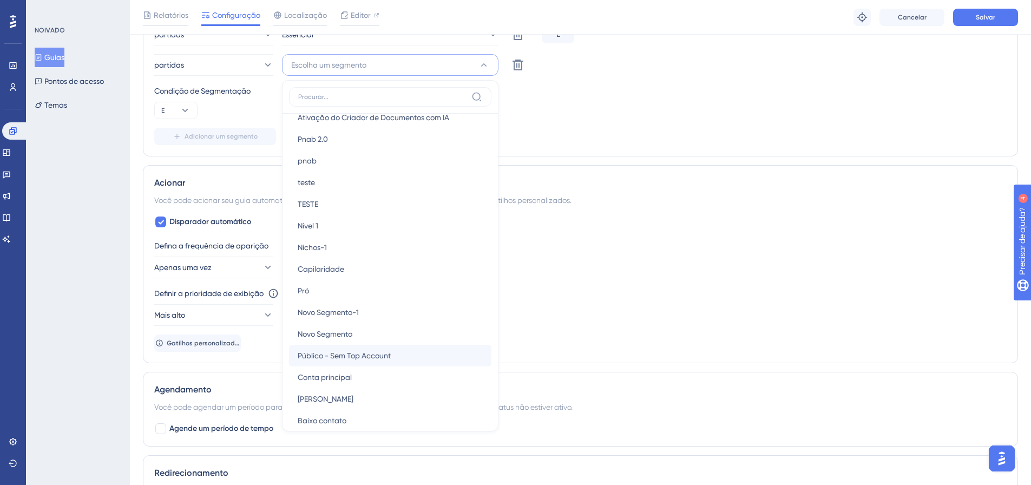
scroll to position [920, 0]
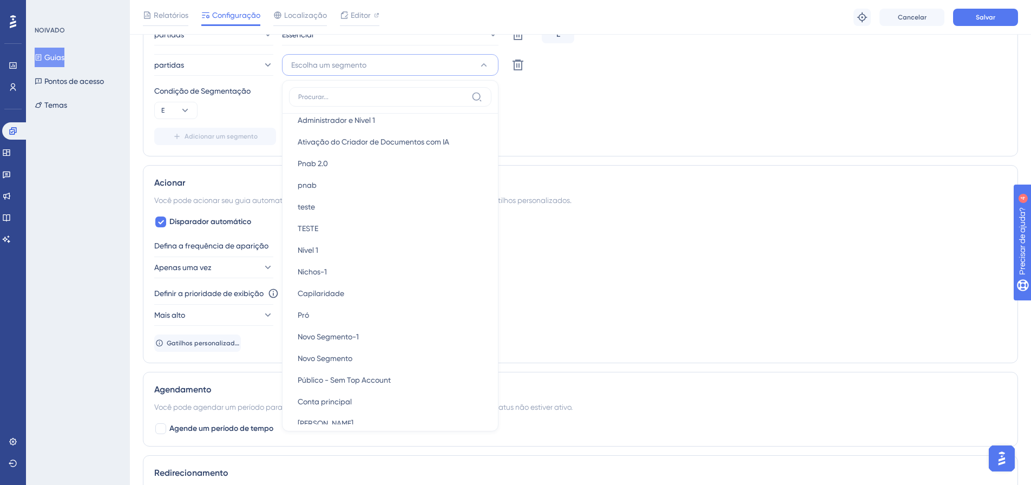
click at [614, 213] on div "Acionar Você pode acionar seu guia automaticamente quando o URL de destino for …" at bounding box center [580, 264] width 875 height 198
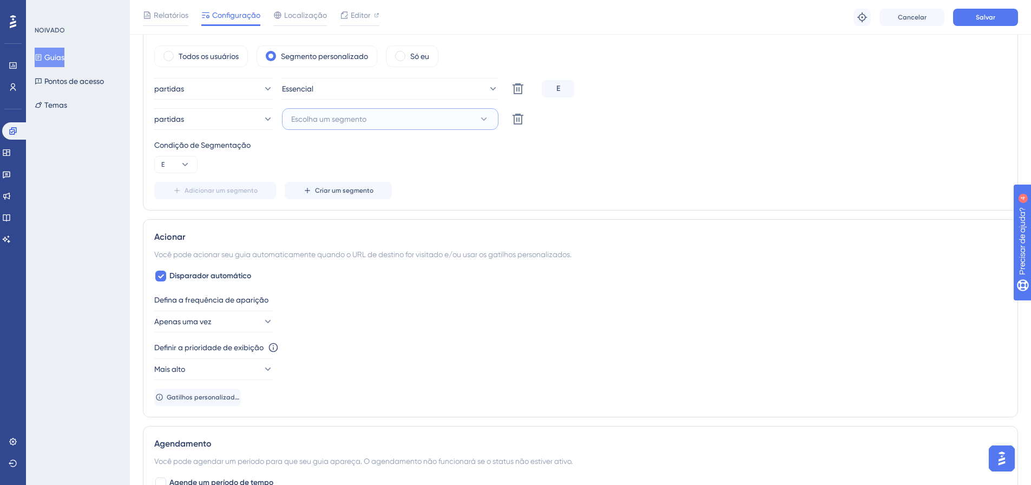
click at [485, 124] on icon at bounding box center [484, 119] width 11 height 11
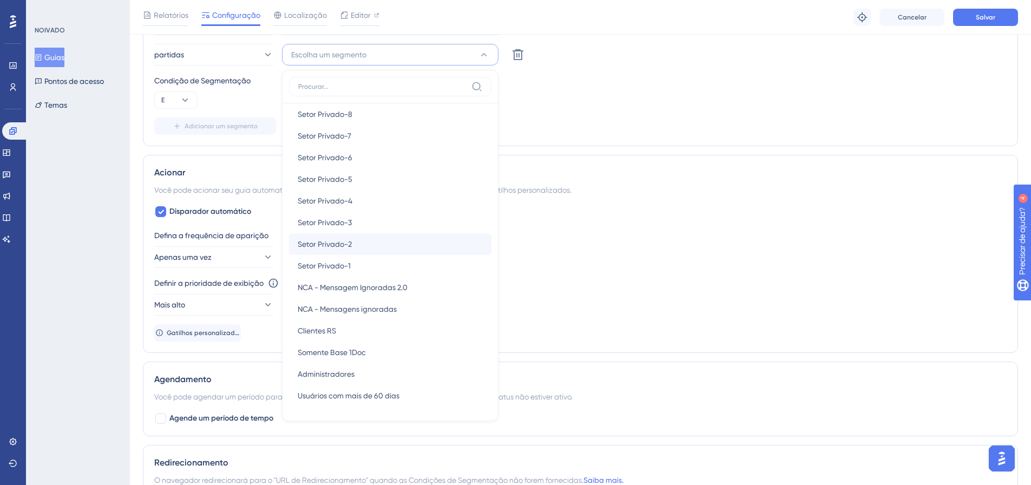
scroll to position [1359, 0]
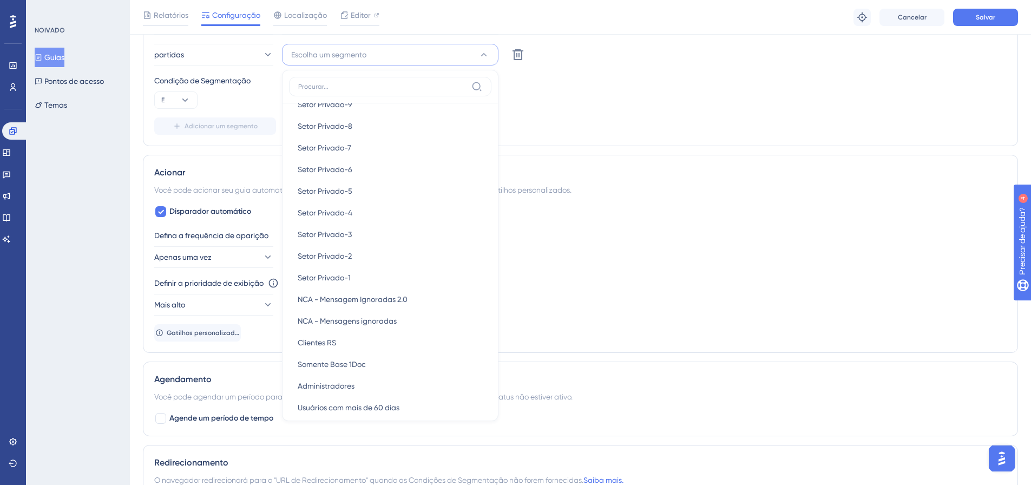
click at [736, 259] on div "Defina a frequência de aparição Apenas uma vez" at bounding box center [580, 248] width 853 height 39
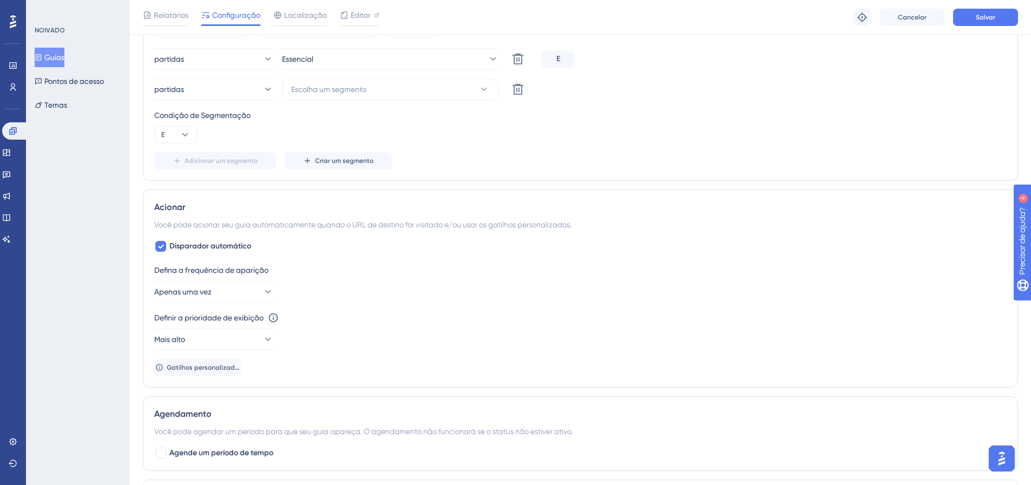
scroll to position [435, 0]
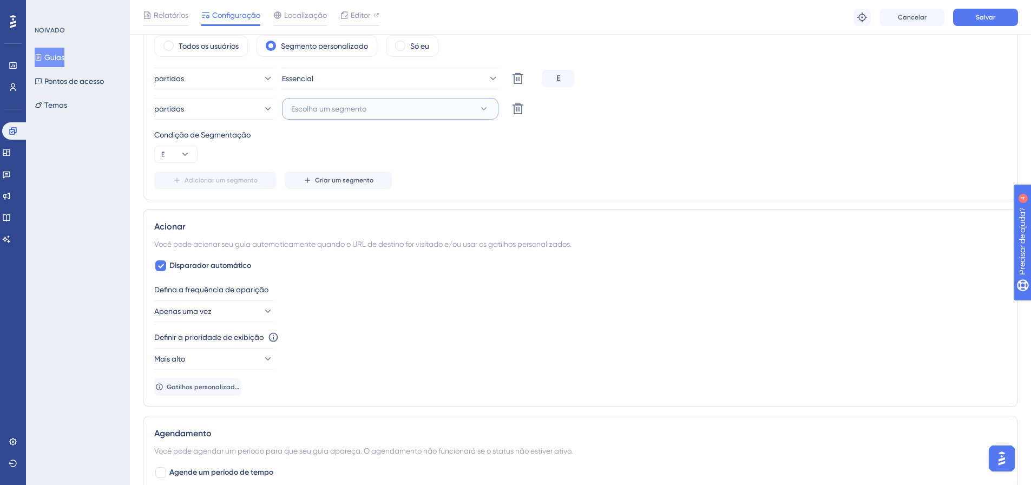
click at [486, 107] on icon at bounding box center [484, 108] width 6 height 3
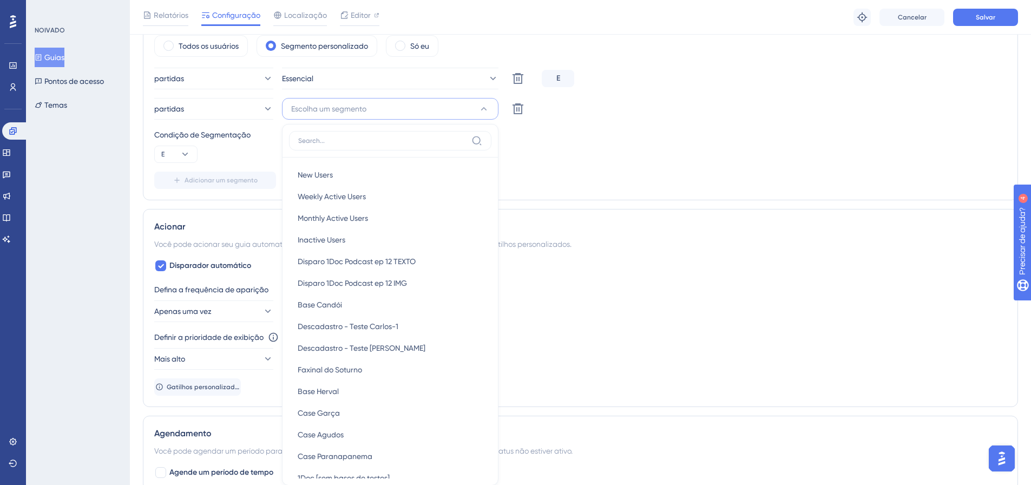
scroll to position [462, 0]
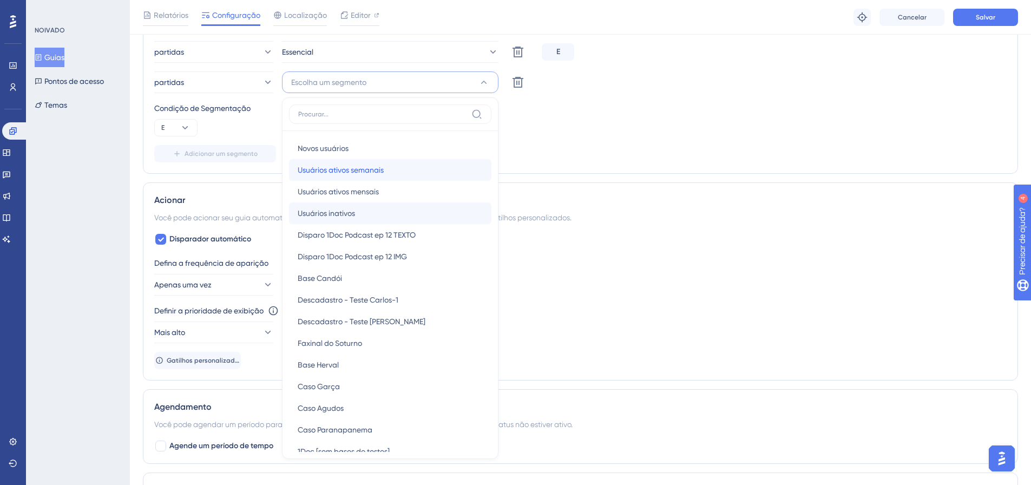
drag, startPoint x: 417, startPoint y: 194, endPoint x: 414, endPoint y: 207, distance: 12.7
drag, startPoint x: 414, startPoint y: 207, endPoint x: 895, endPoint y: 104, distance: 492.0
click at [885, 113] on div "Condição de Segmentação" at bounding box center [580, 108] width 853 height 13
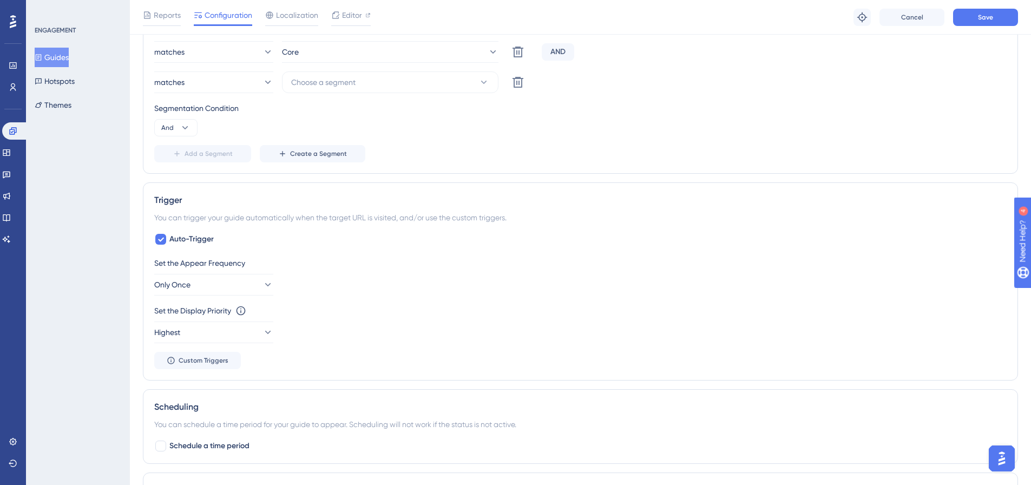
click at [459, 123] on div "Segmentation Condition And" at bounding box center [580, 119] width 853 height 35
click at [409, 89] on button "Choose a segment" at bounding box center [390, 82] width 217 height 22
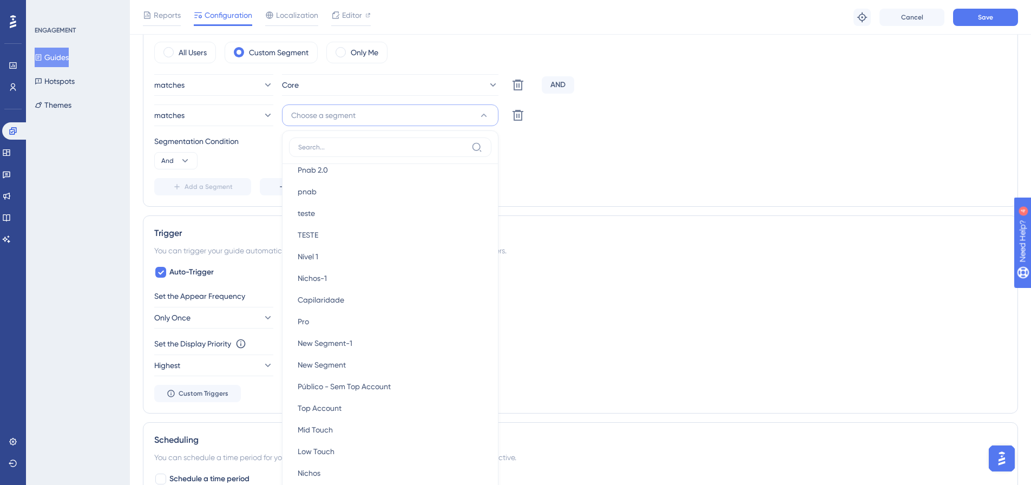
scroll to position [943, 0]
click at [310, 344] on div "Pro Pro" at bounding box center [390, 343] width 185 height 22
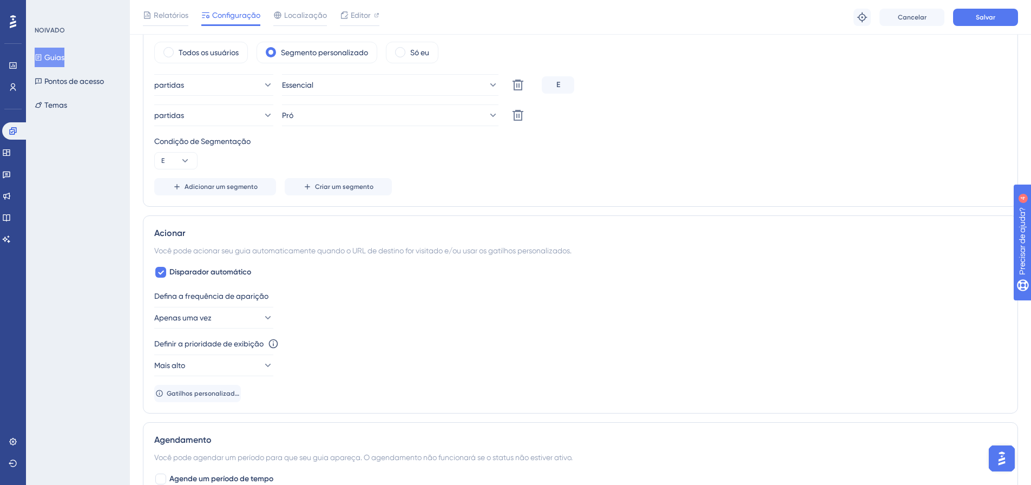
click at [633, 173] on div "partidas Essencial Excluir E partidas Pró Excluir Condição de Segmentação E Adi…" at bounding box center [580, 134] width 853 height 121
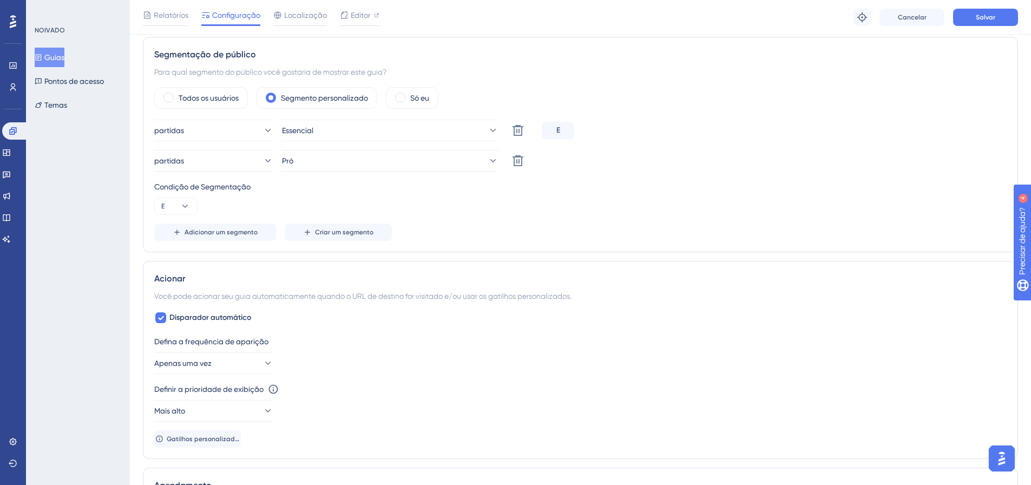
scroll to position [0, 0]
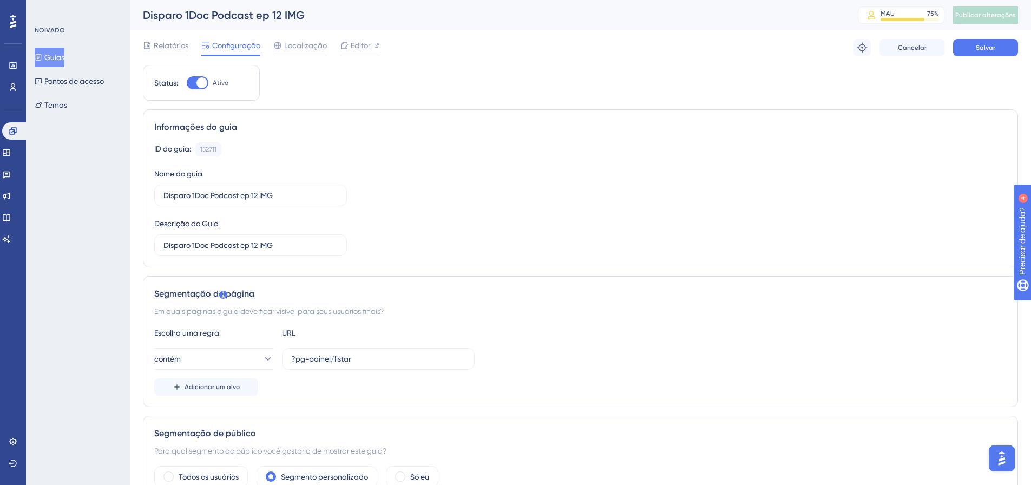
click at [980, 62] on div "Relatórios Configuração Localização Editor Solucionar problemas Cancelar Salvar" at bounding box center [580, 47] width 875 height 35
click at [981, 53] on button "Salvar" at bounding box center [985, 47] width 65 height 17
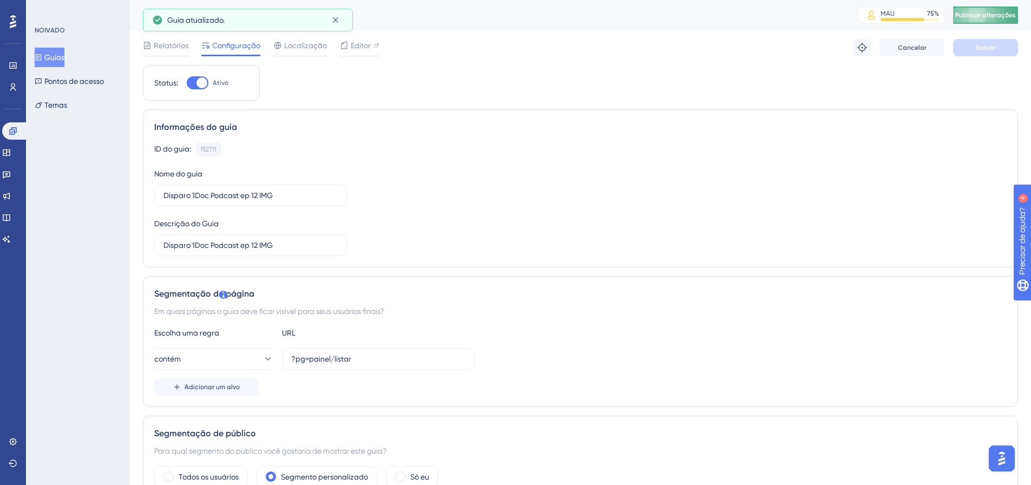
click at [998, 14] on font "Publicar alterações" at bounding box center [985, 15] width 61 height 8
click at [9, 132] on icon at bounding box center [13, 131] width 9 height 9
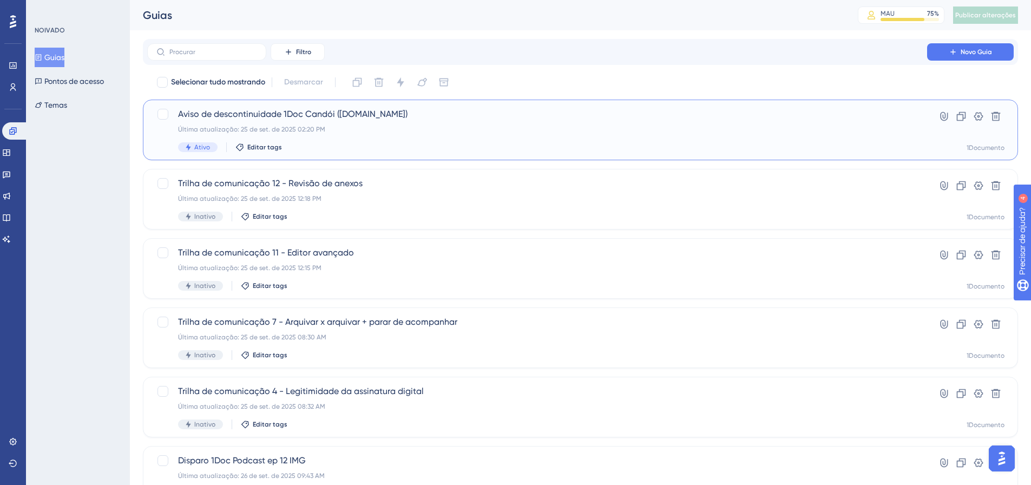
click at [289, 126] on font "Última atualização: 25 de set. de 2025 02:20 PM" at bounding box center [251, 130] width 147 height 8
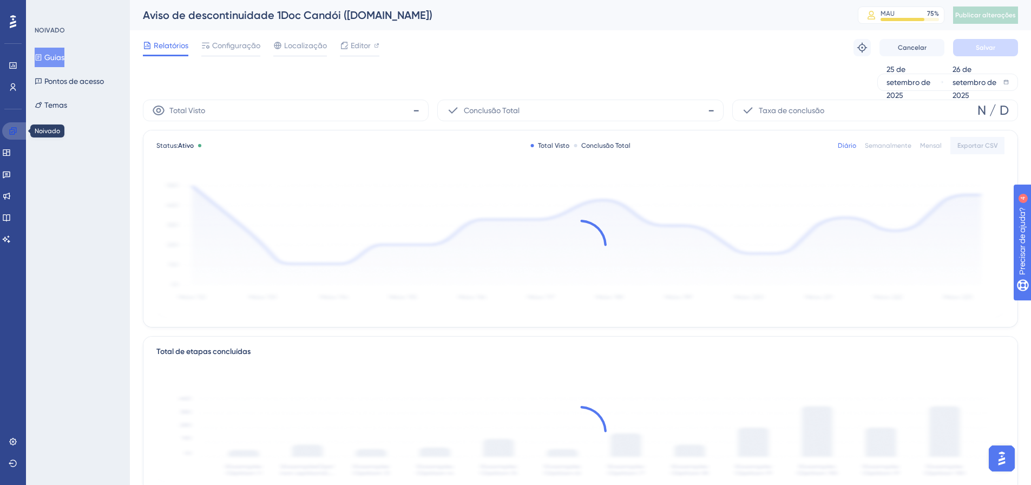
click at [18, 136] on link at bounding box center [15, 130] width 26 height 17
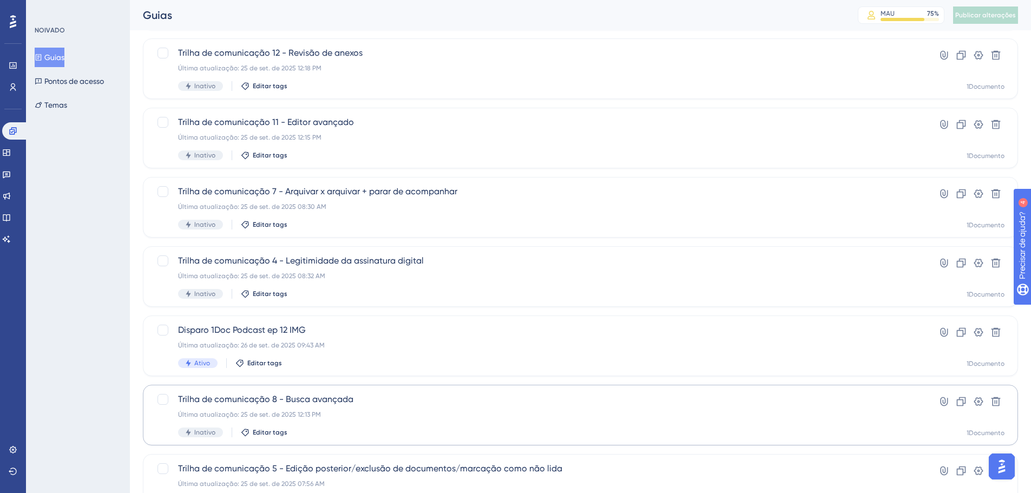
scroll to position [185, 0]
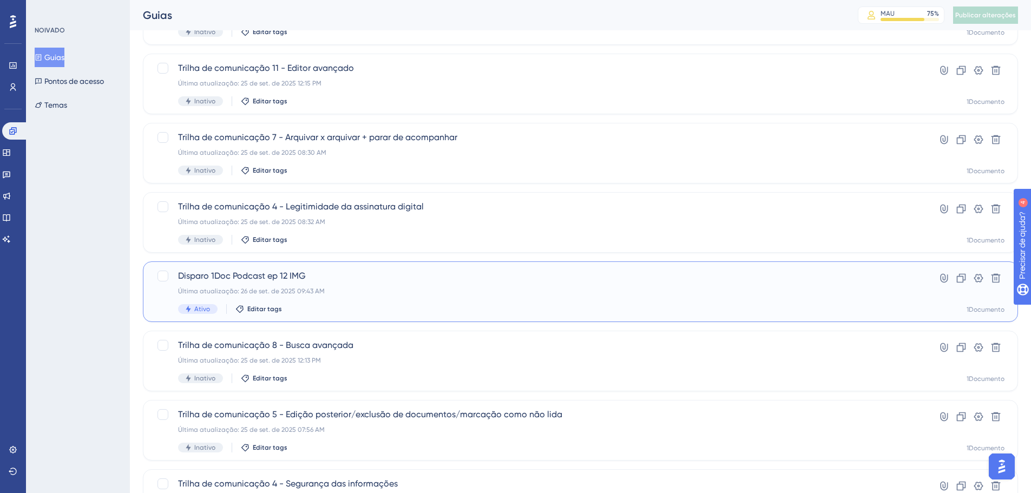
click at [222, 279] on font "Disparo 1Doc Podcast ep 12 IMG" at bounding box center [242, 276] width 128 height 10
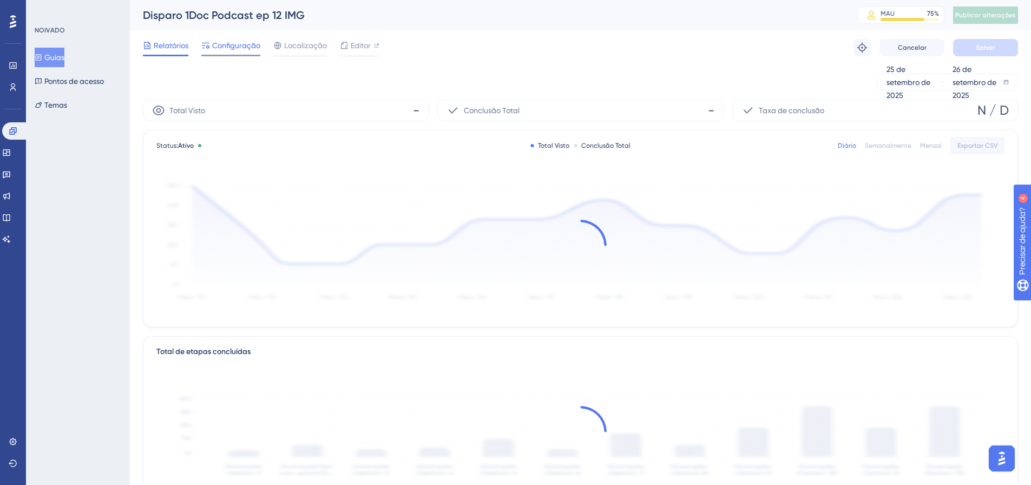
click at [245, 53] on div "Configuração" at bounding box center [230, 47] width 59 height 17
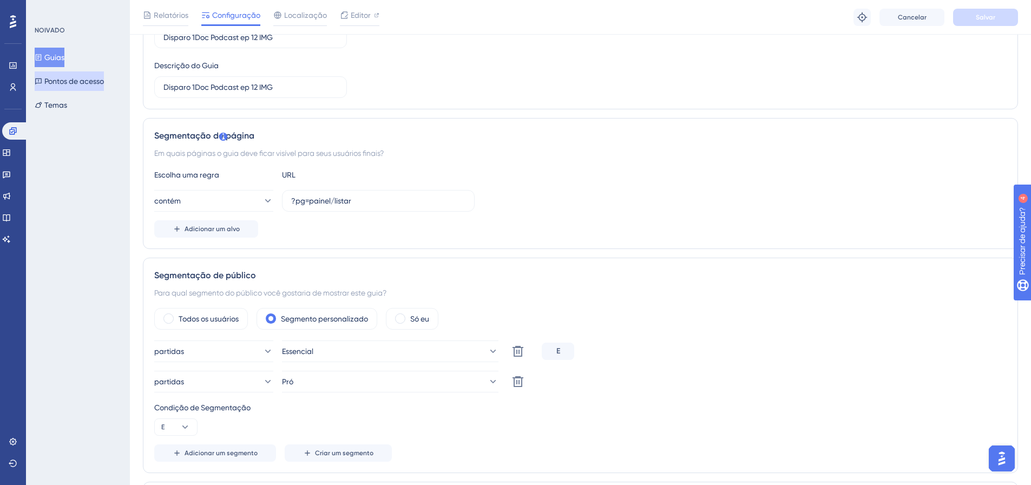
scroll to position [217, 0]
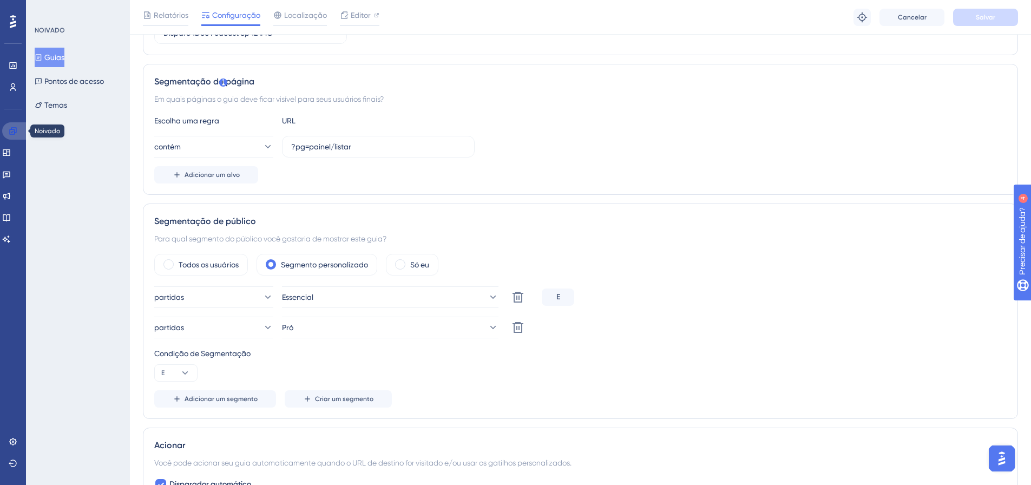
click at [13, 133] on icon at bounding box center [13, 131] width 9 height 9
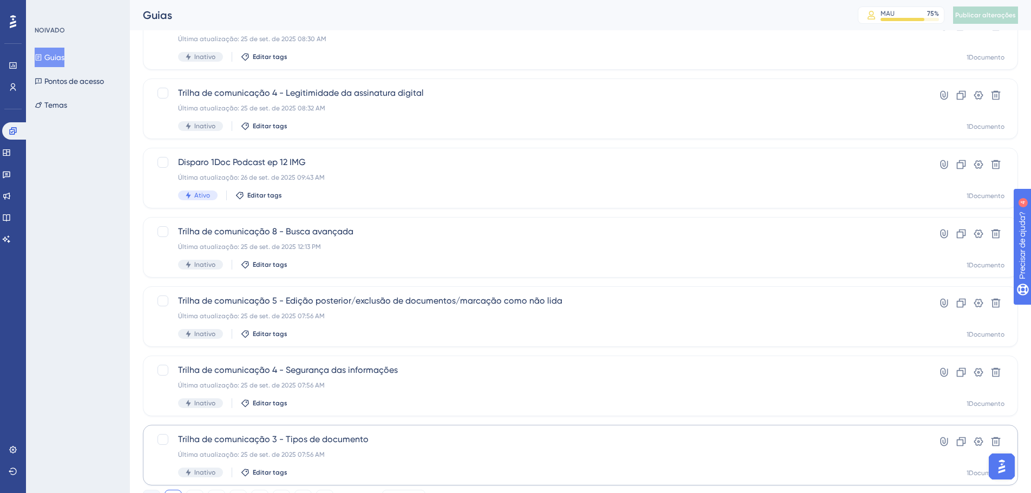
scroll to position [347, 0]
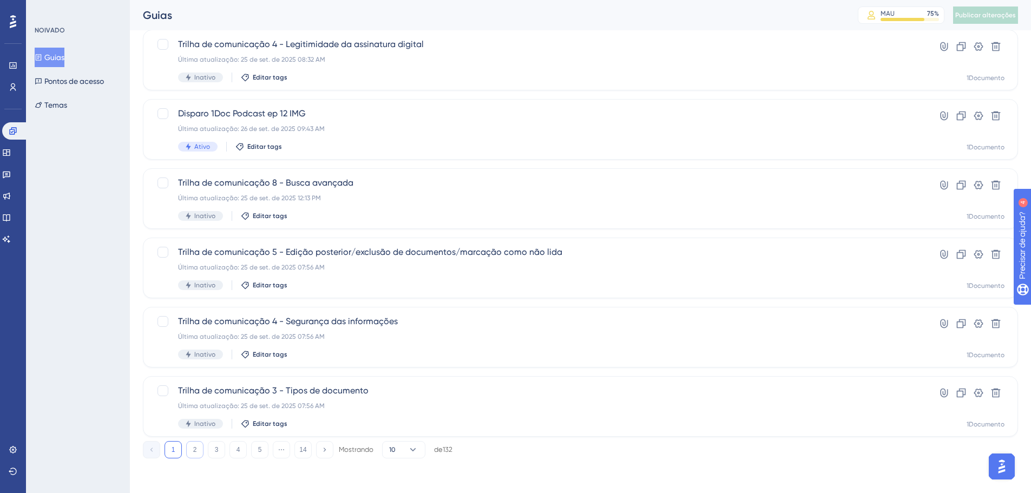
click at [188, 448] on button "2" at bounding box center [194, 449] width 17 height 17
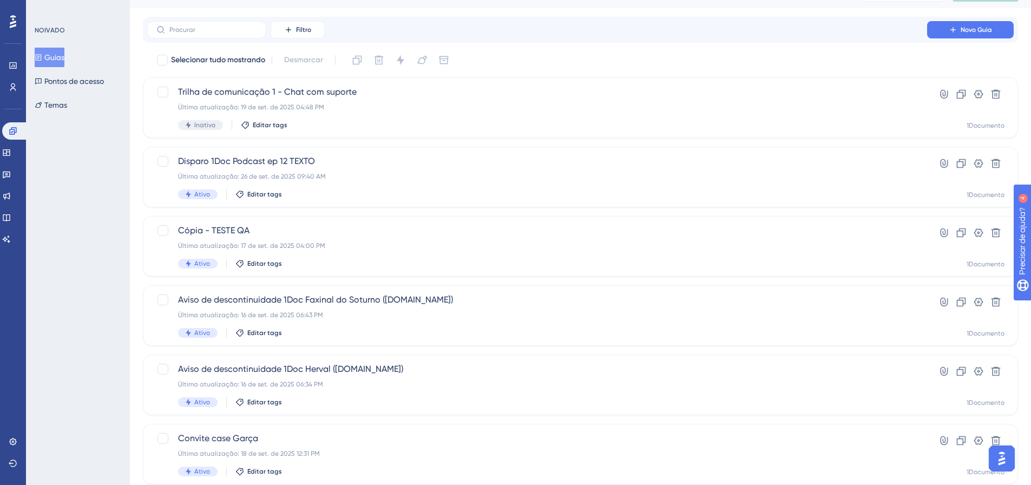
scroll to position [0, 0]
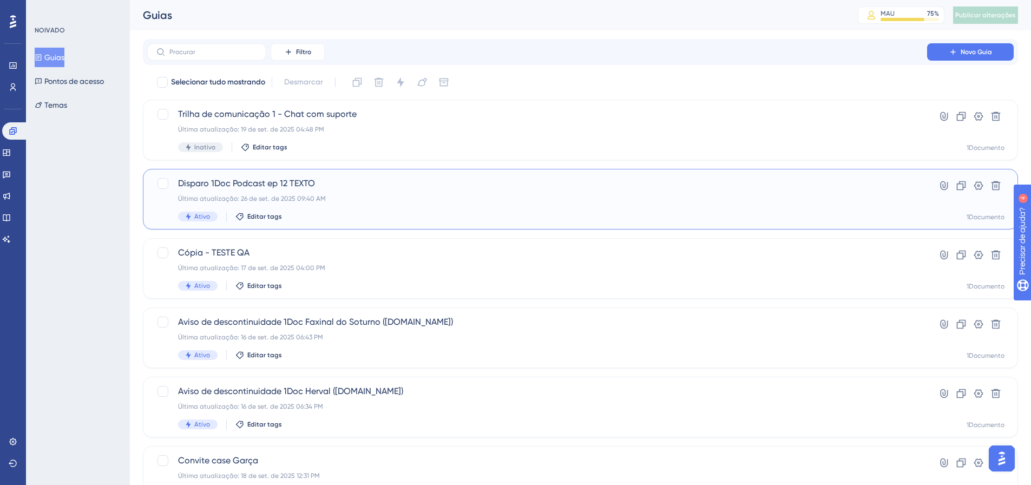
click at [272, 195] on font "Última atualização: 26 de set. de 2025 09:40 AM" at bounding box center [252, 199] width 148 height 8
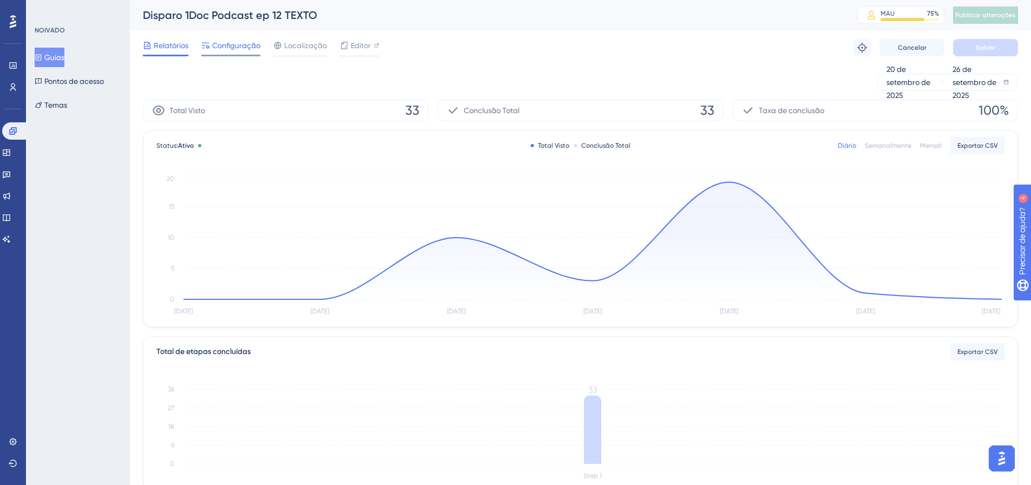
click at [247, 48] on font "Configuração" at bounding box center [236, 45] width 48 height 9
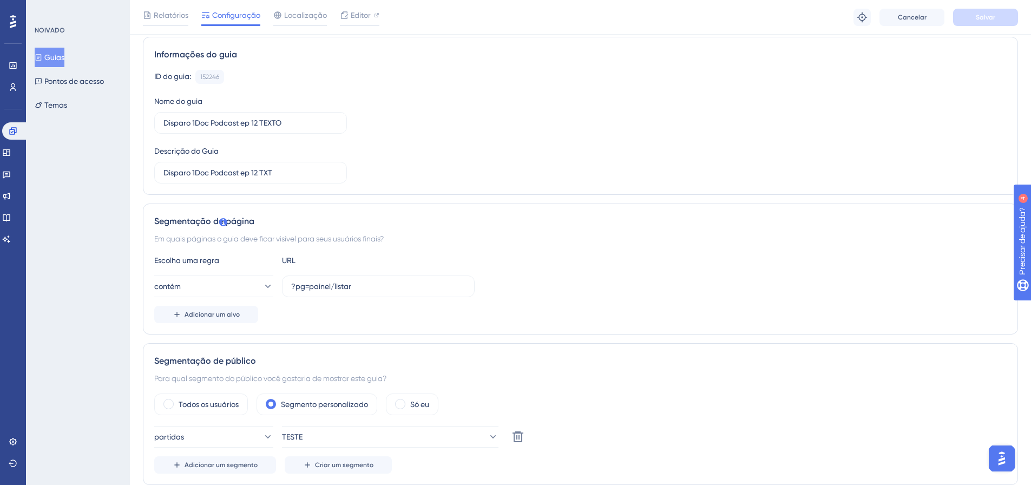
scroll to position [217, 0]
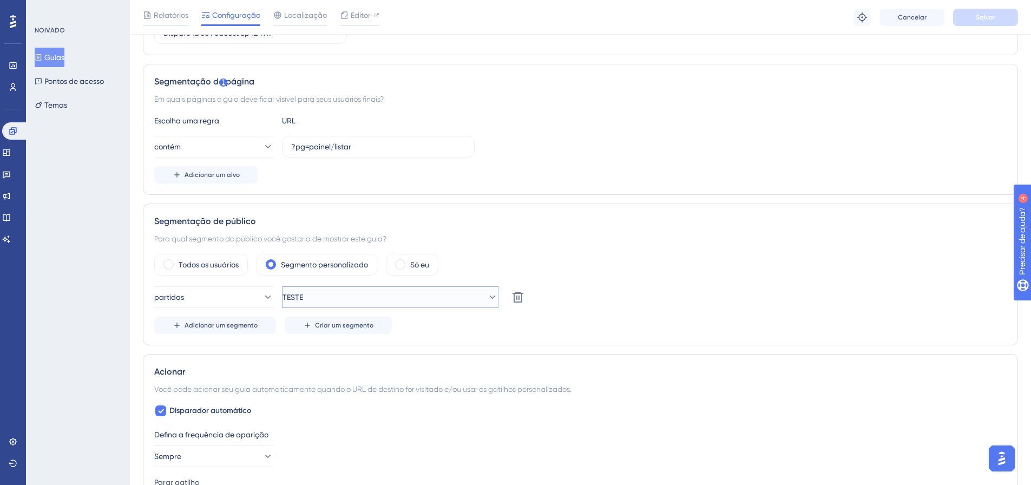
click at [358, 297] on button "TESTE" at bounding box center [390, 297] width 217 height 22
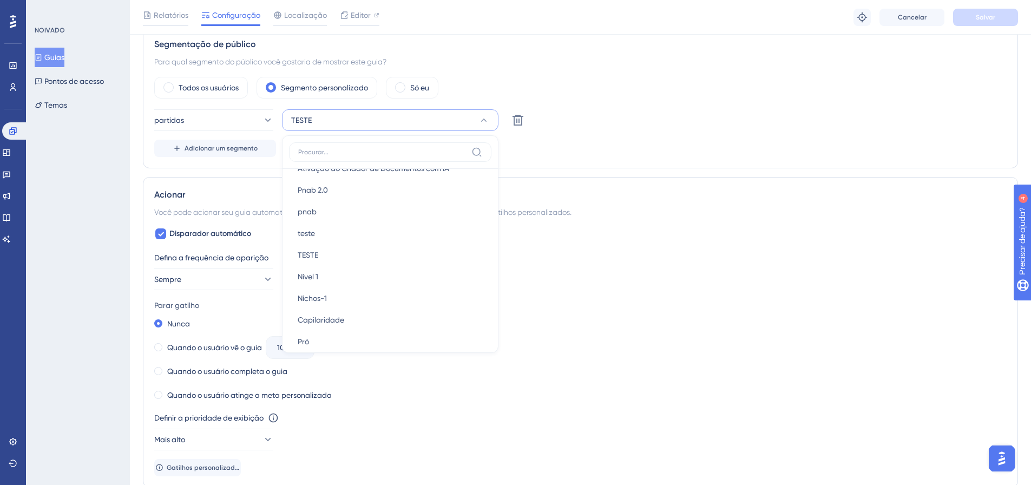
scroll to position [974, 0]
click at [341, 271] on div "Nichos-1 Nichos-1" at bounding box center [390, 273] width 185 height 22
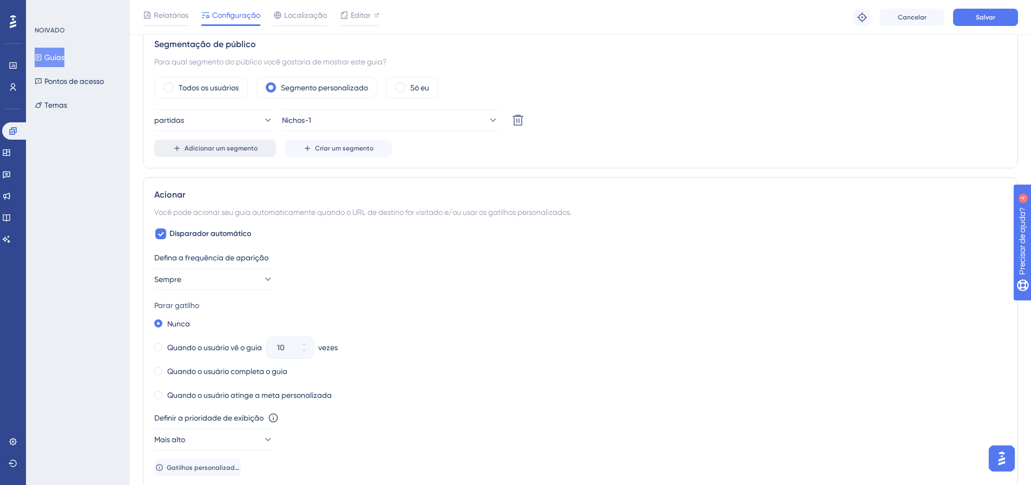
click at [234, 145] on font "Adicionar um segmento" at bounding box center [221, 149] width 73 height 8
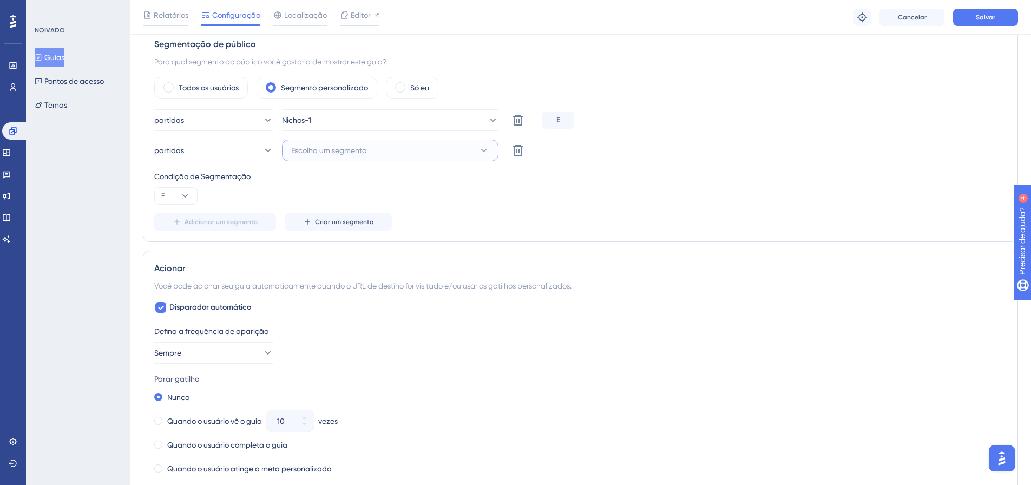
click at [352, 145] on span "Escolha um segmento" at bounding box center [328, 150] width 75 height 13
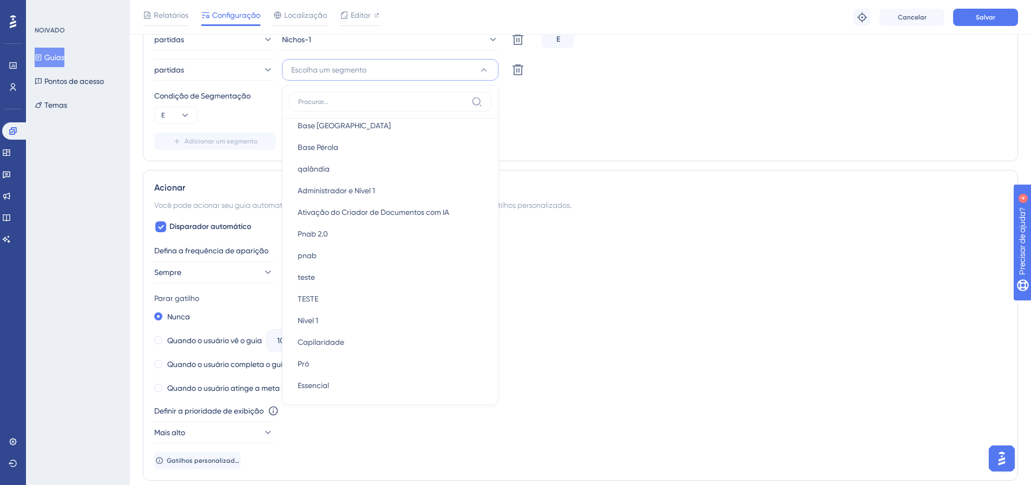
scroll to position [866, 0]
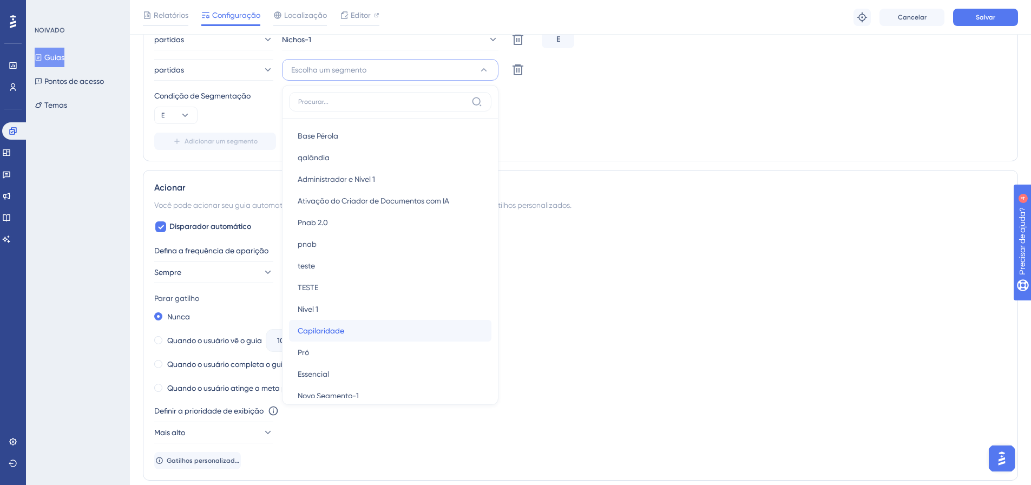
click at [334, 332] on font "Capilaridade" at bounding box center [321, 330] width 47 height 9
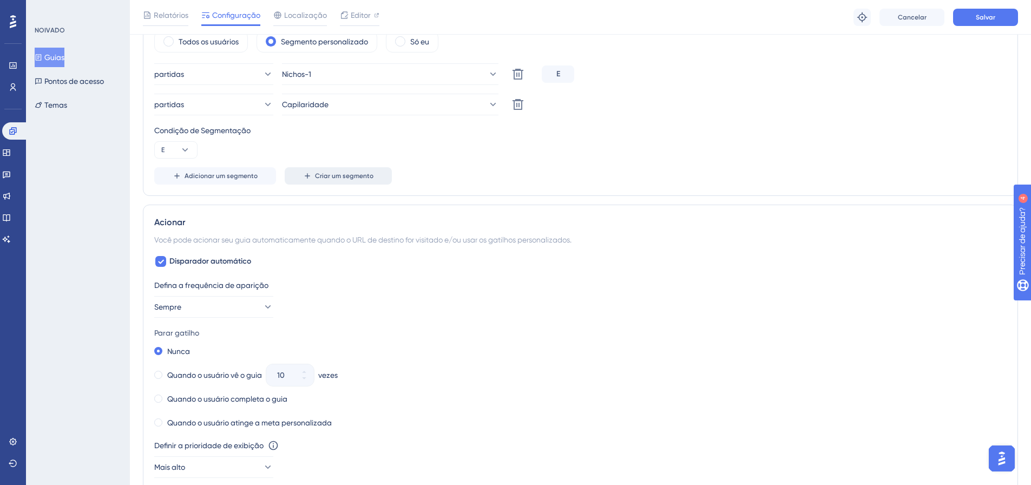
scroll to position [420, 0]
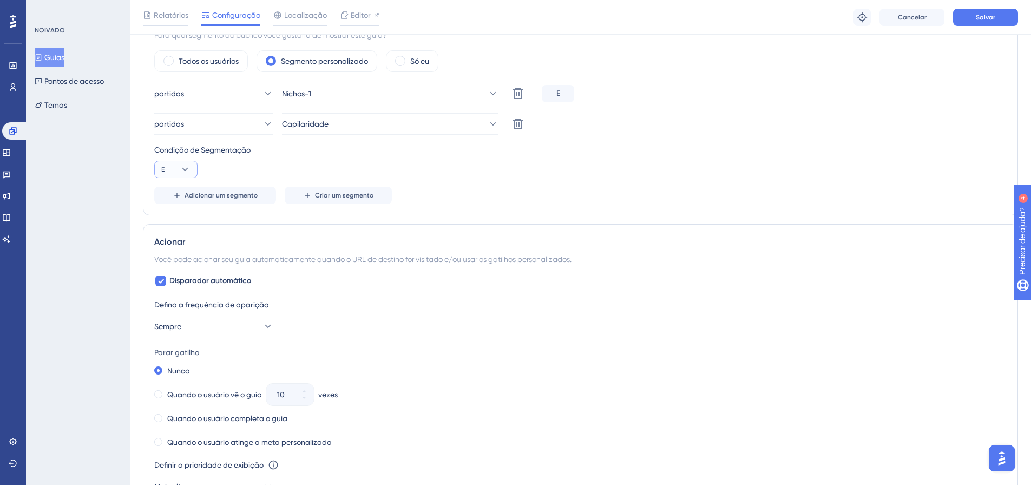
click at [168, 176] on button "E" at bounding box center [175, 169] width 43 height 17
click at [176, 218] on font "Ou" at bounding box center [171, 222] width 10 height 9
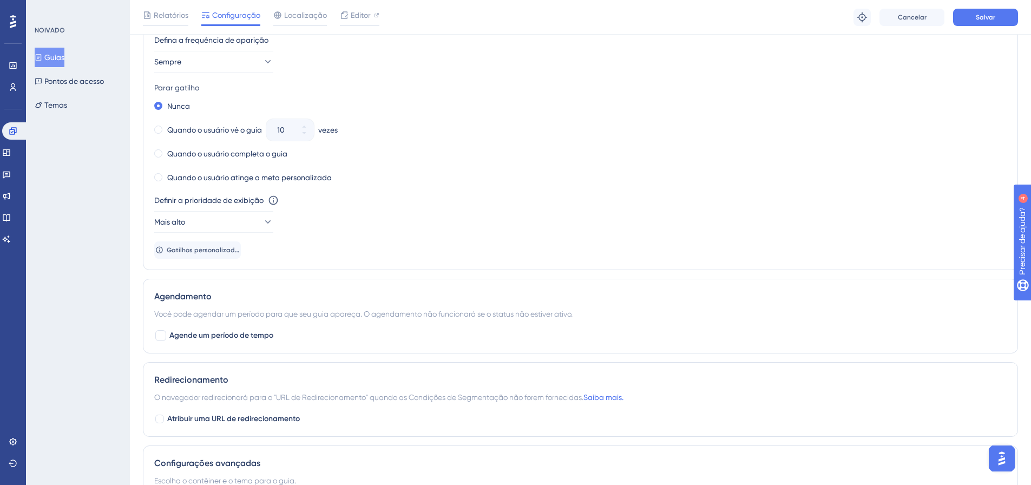
scroll to position [691, 0]
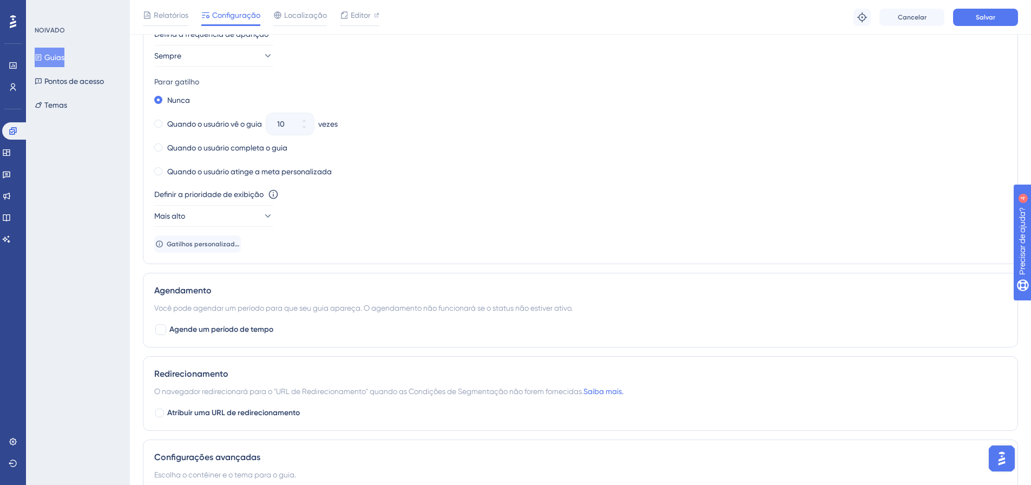
click at [214, 40] on div "Defina a frequência de aparição" at bounding box center [580, 34] width 853 height 13
click at [211, 50] on button "Sempre" at bounding box center [213, 56] width 119 height 22
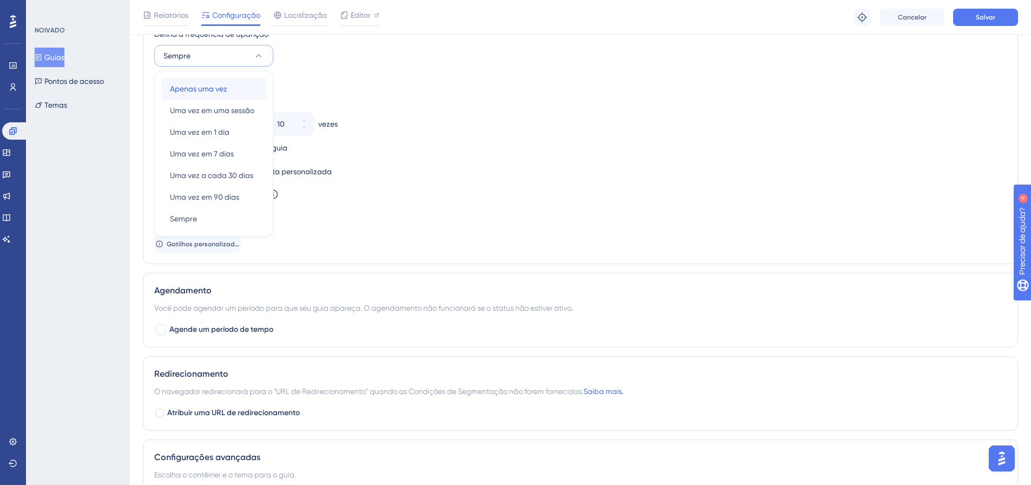
click at [193, 88] on font "Apenas uma vez" at bounding box center [198, 88] width 57 height 9
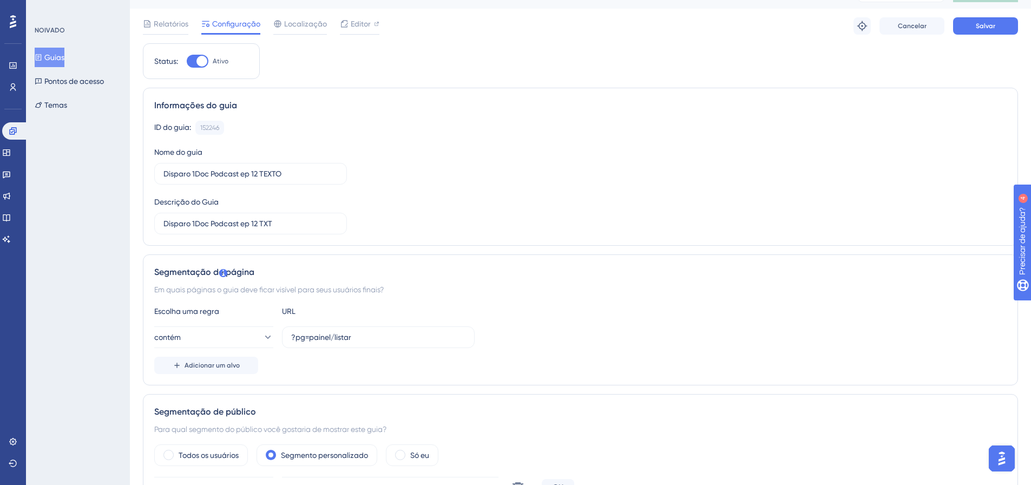
scroll to position [0, 0]
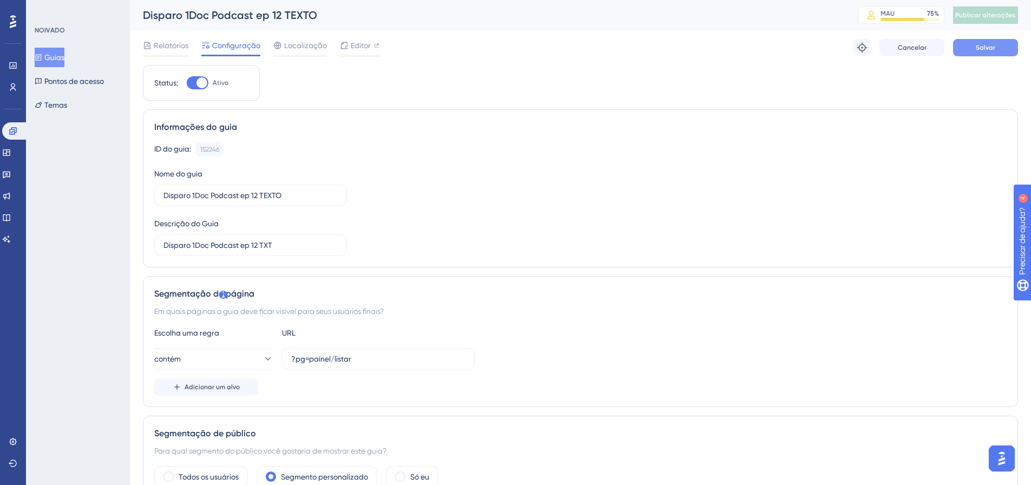
click at [971, 44] on button "Salvar" at bounding box center [985, 47] width 65 height 17
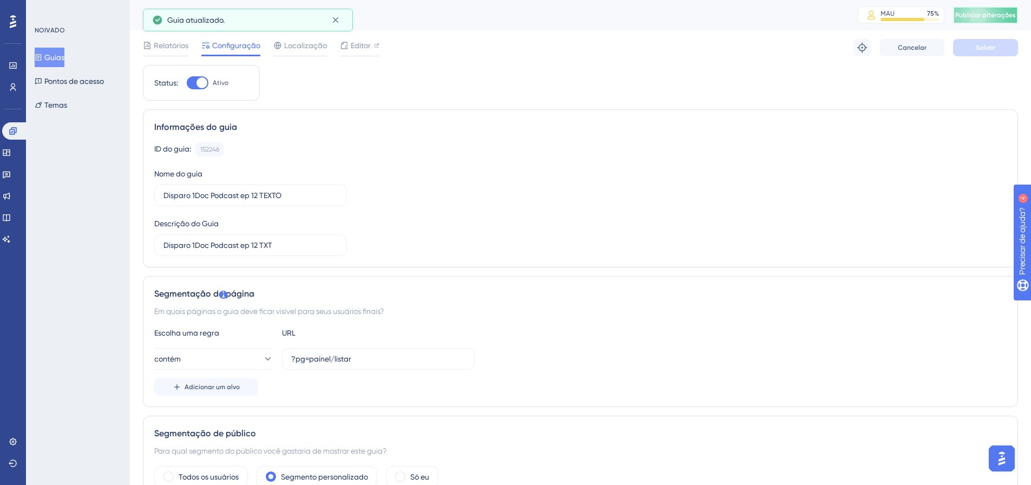
click at [992, 17] on font "Publicar alterações" at bounding box center [985, 15] width 61 height 8
click at [10, 125] on link at bounding box center [15, 130] width 26 height 17
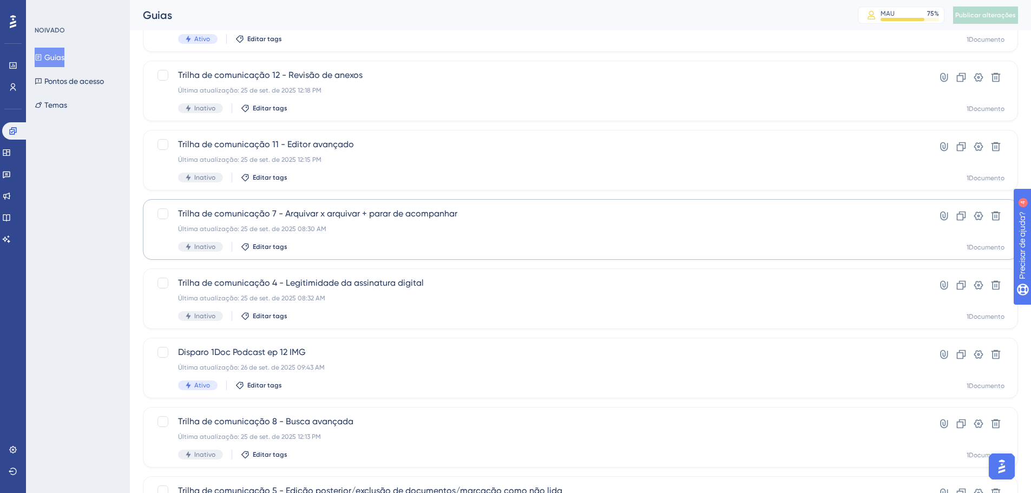
scroll to position [217, 0]
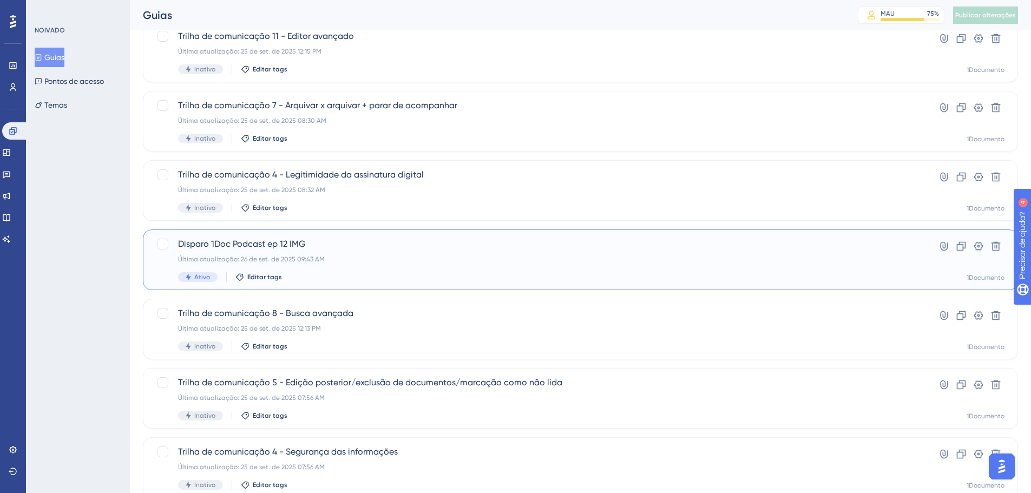
click at [265, 251] on div "Disparo 1Doc Podcast ep 12 IMG Última atualização: 26 de set. de 2025 09:43 AM …" at bounding box center [537, 260] width 718 height 44
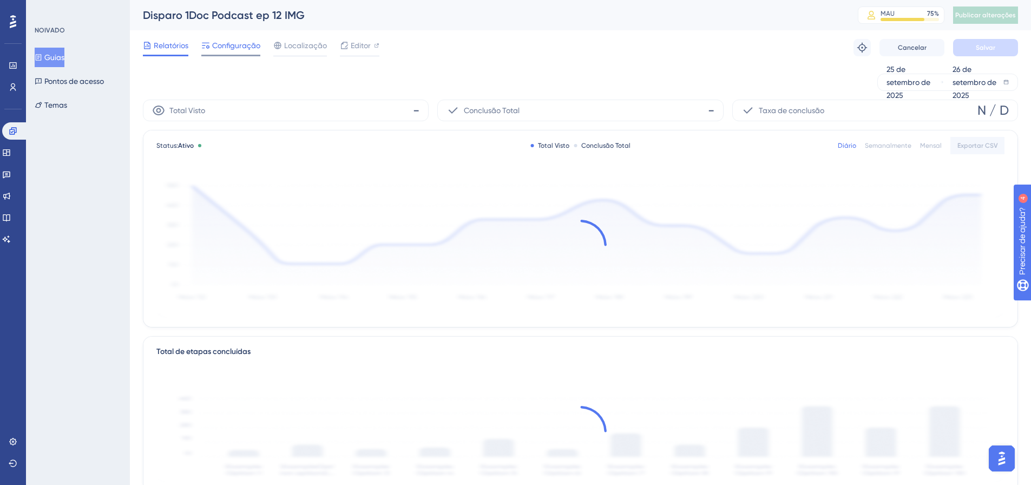
click at [240, 50] on span "Configuração" at bounding box center [236, 45] width 48 height 13
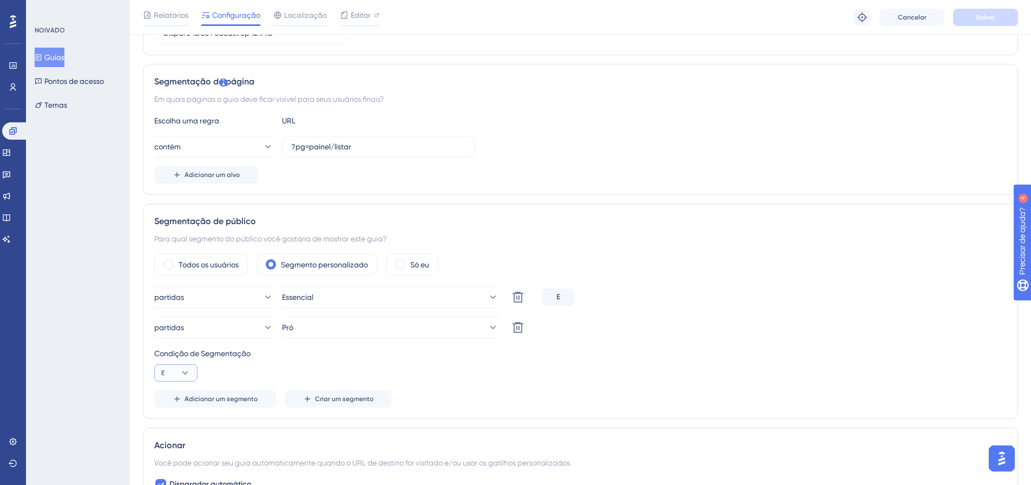
click at [181, 372] on icon at bounding box center [185, 373] width 11 height 11
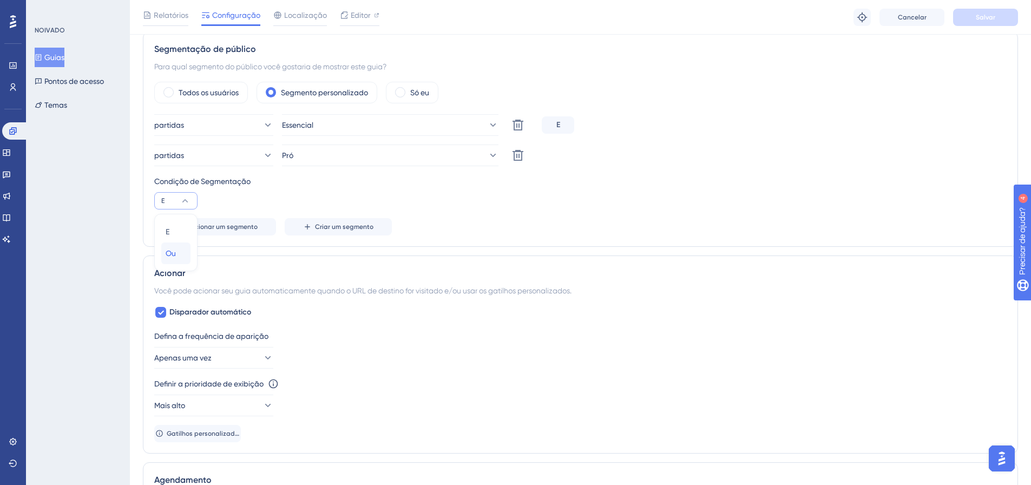
click at [173, 249] on font "Ou" at bounding box center [171, 253] width 10 height 9
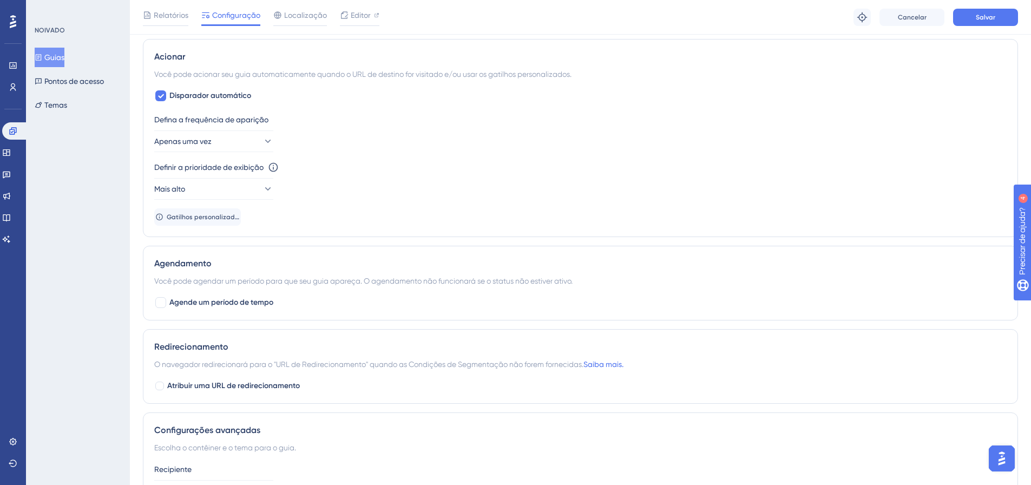
scroll to position [0, 6]
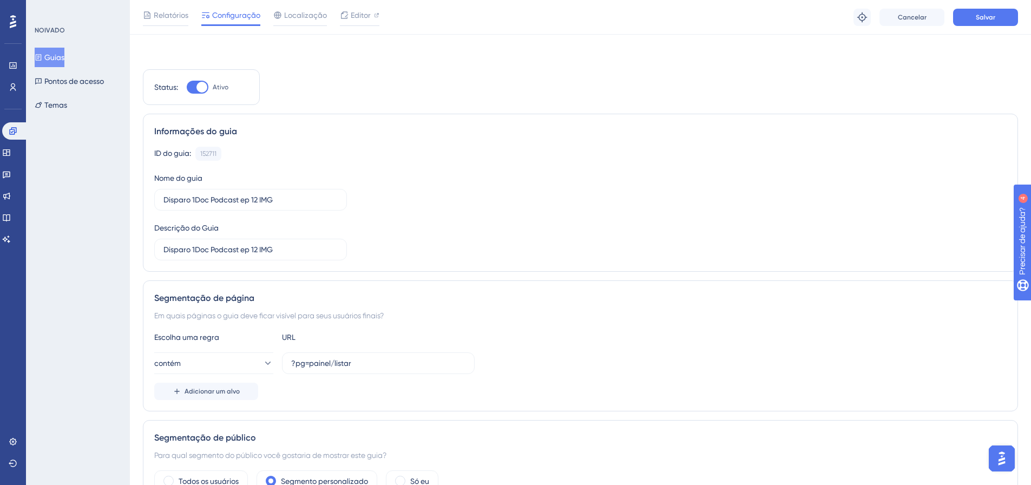
drag, startPoint x: 102, startPoint y: 350, endPoint x: 120, endPoint y: 146, distance: 205.4
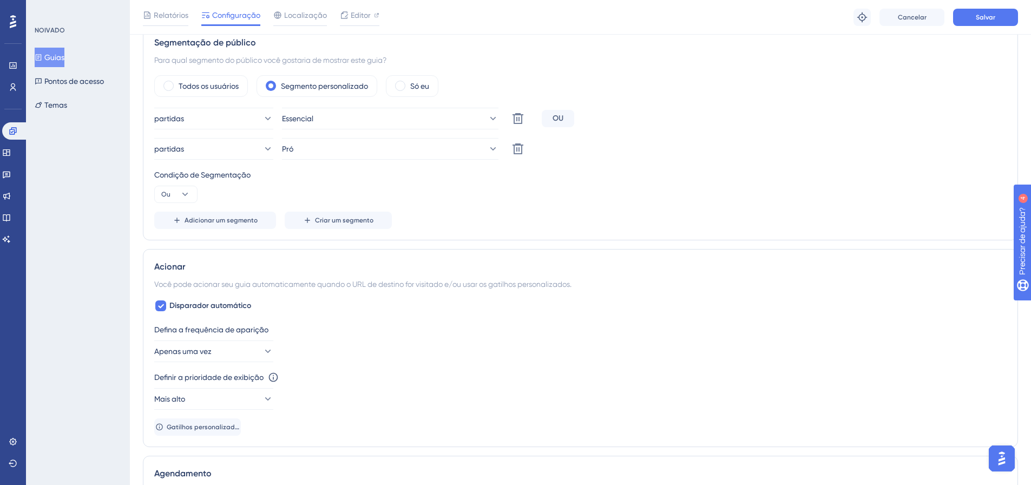
scroll to position [0, 8]
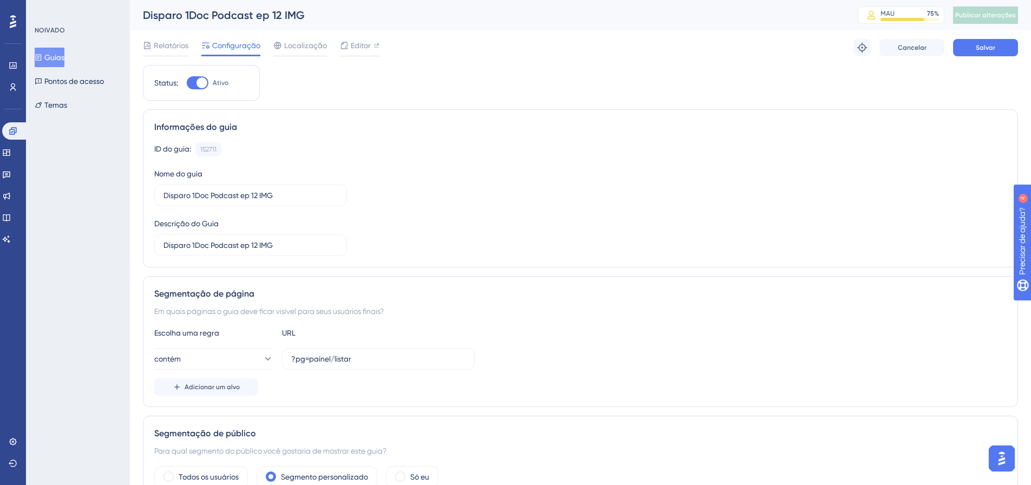
drag, startPoint x: 103, startPoint y: 289, endPoint x: 512, endPoint y: 91, distance: 454.0
click at [972, 42] on button "Salvar" at bounding box center [985, 47] width 65 height 17
drag, startPoint x: 158, startPoint y: 43, endPoint x: 168, endPoint y: 43, distance: 10.8
click at [158, 43] on font "Relatórios" at bounding box center [171, 45] width 35 height 9
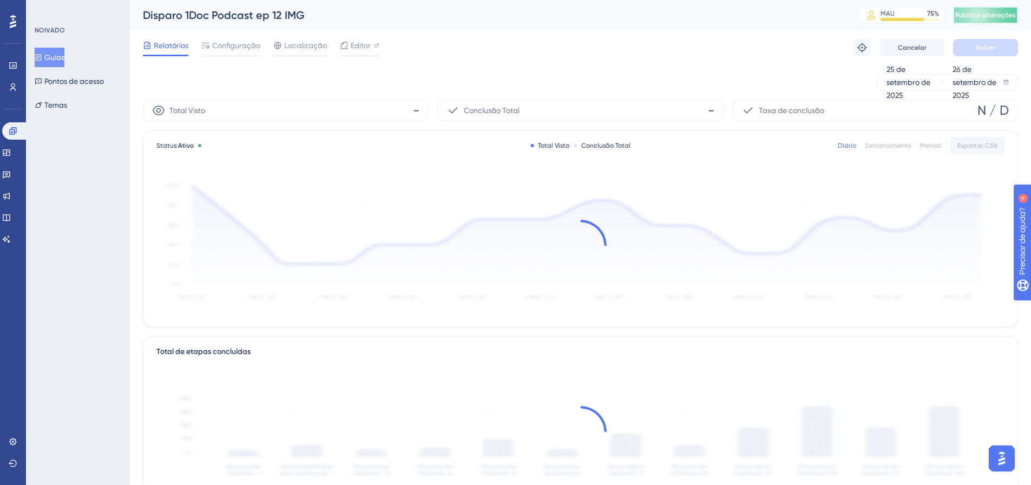
click at [989, 15] on font "Publicar alterações" at bounding box center [985, 15] width 61 height 8
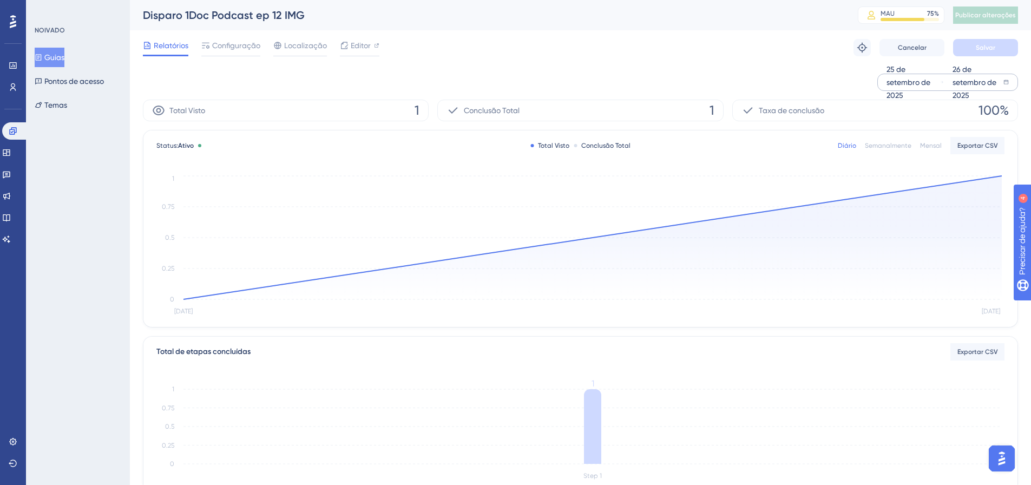
click at [1010, 82] on div "25 de setembro de 2025 26 de setembro de 2025" at bounding box center [948, 82] width 141 height 17
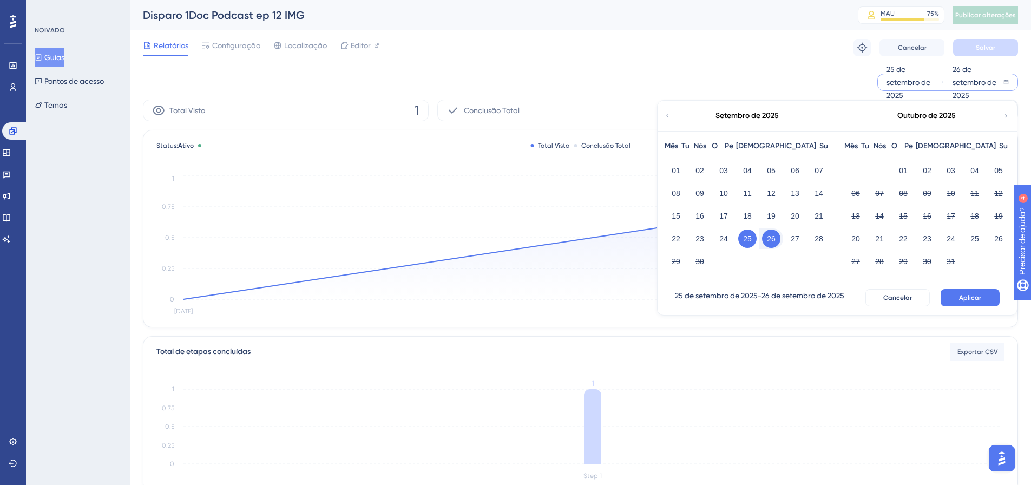
click at [742, 241] on button "25" at bounding box center [747, 239] width 18 height 18
click at [770, 237] on font "26" at bounding box center [771, 238] width 9 height 9
click at [772, 240] on font "26" at bounding box center [771, 238] width 9 height 9
click at [784, 239] on div "27" at bounding box center [795, 238] width 24 height 21
click at [775, 235] on font "26" at bounding box center [771, 238] width 9 height 9
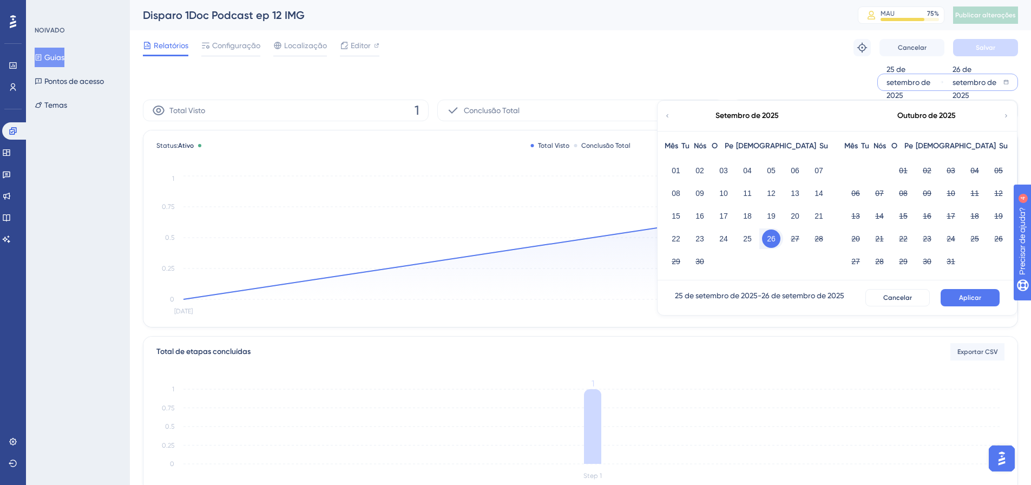
click at [771, 238] on font "26" at bounding box center [771, 238] width 9 height 9
click at [957, 289] on div "25 de setembro de 2025 - 26 de setembro de 2025 Cancelar Aplicar" at bounding box center [837, 297] width 359 height 35
click at [959, 296] on button "Aplicar" at bounding box center [970, 297] width 59 height 17
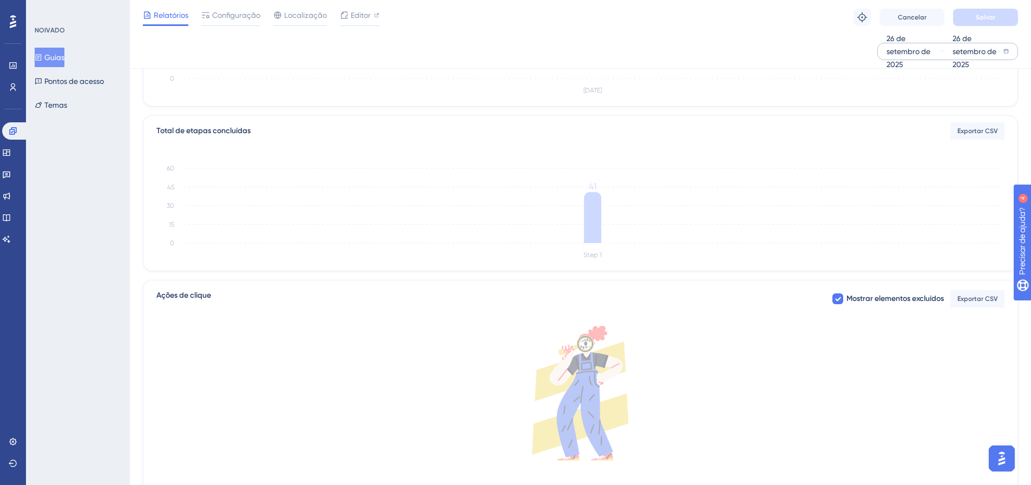
scroll to position [271, 0]
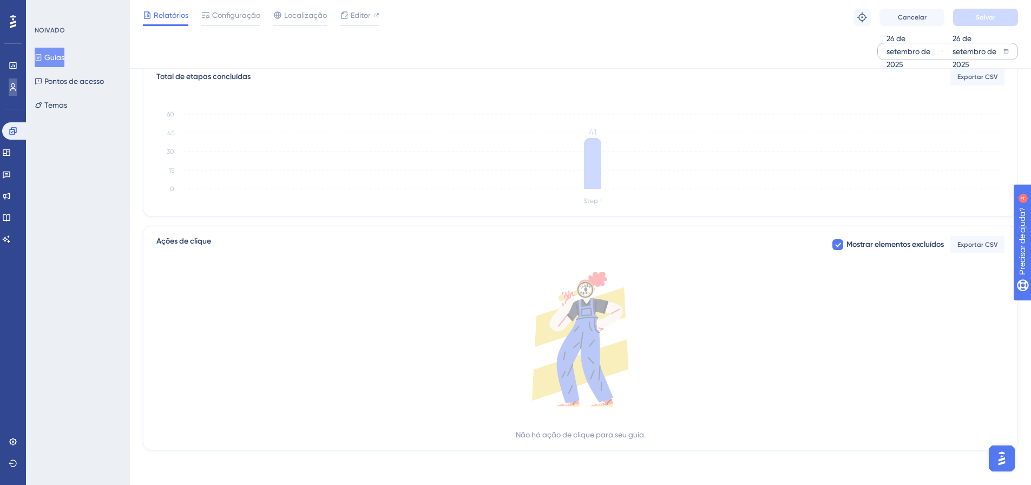
click at [9, 95] on link at bounding box center [13, 86] width 9 height 17
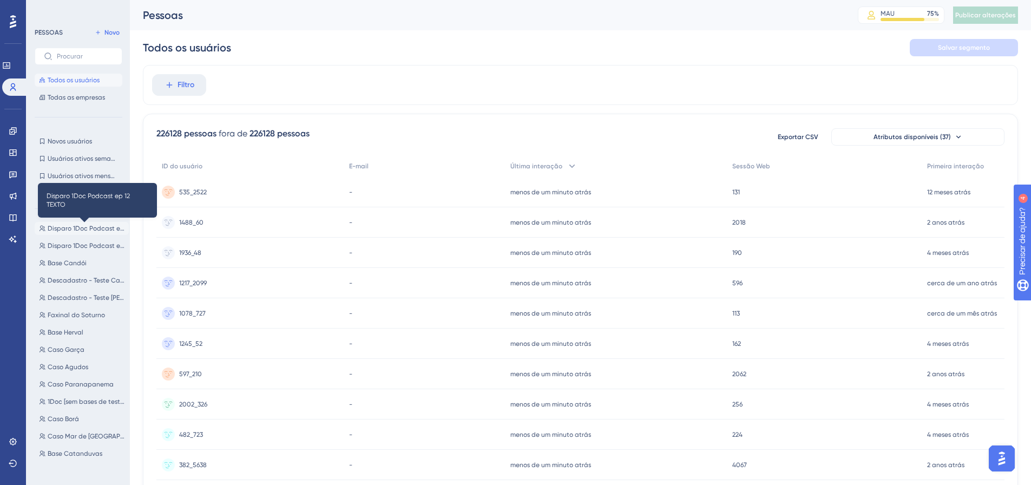
click at [78, 232] on font "Disparo 1Doc Podcast ep 12 TEXTO" at bounding box center [100, 229] width 104 height 8
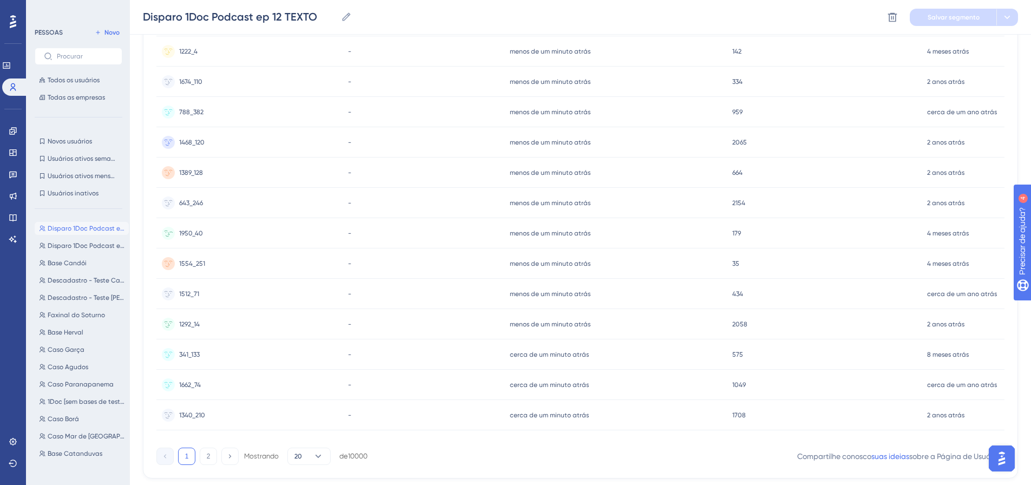
scroll to position [385, 0]
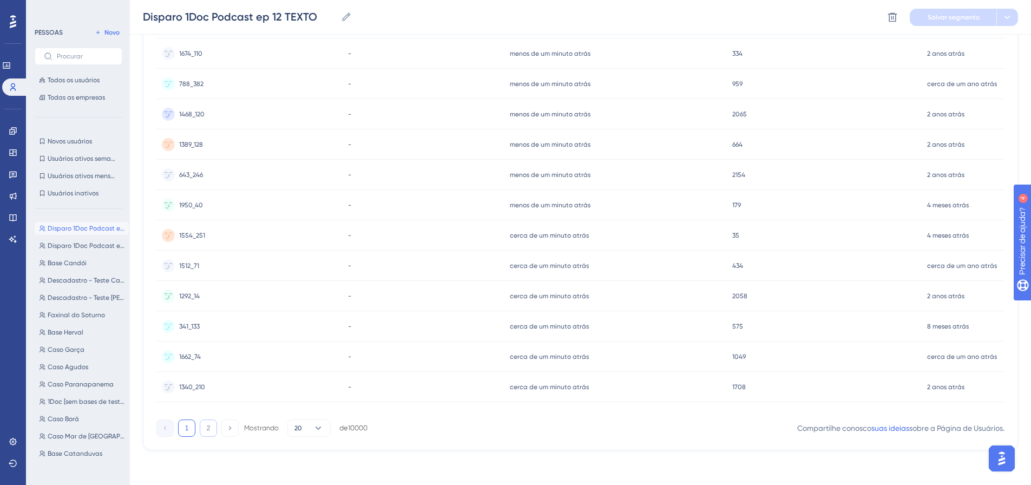
click at [207, 430] on font "2" at bounding box center [209, 428] width 4 height 8
click at [188, 422] on button "1" at bounding box center [186, 428] width 17 height 17
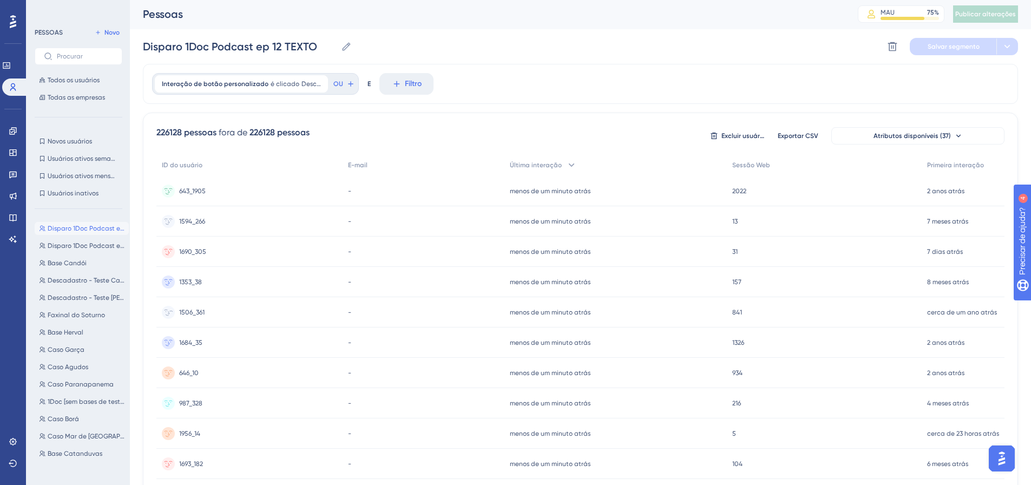
scroll to position [0, 0]
click at [90, 243] on font "Disparo 1Doc Podcast ep 12 IMG" at bounding box center [96, 246] width 97 height 8
type input "Disparo 1Doc Podcast ep 12 IMG"
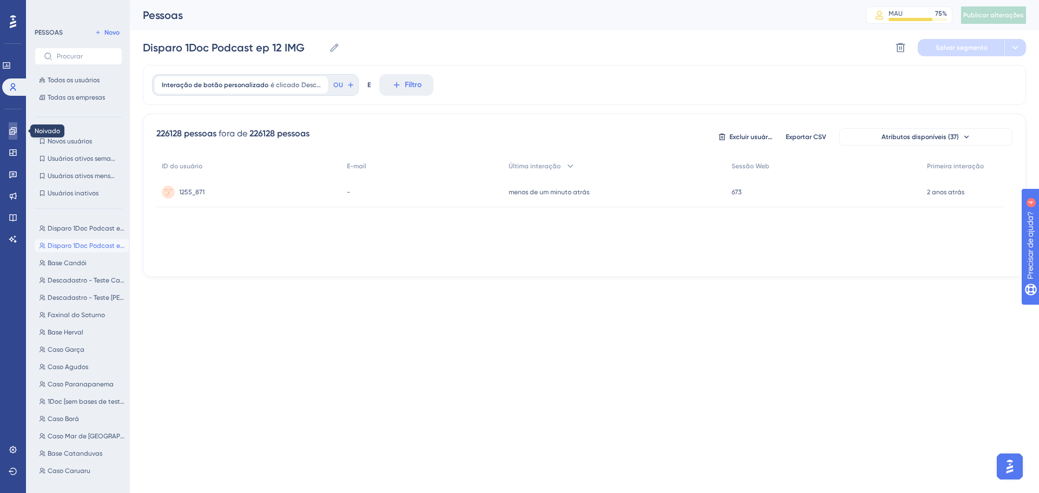
click at [11, 129] on icon at bounding box center [12, 130] width 7 height 7
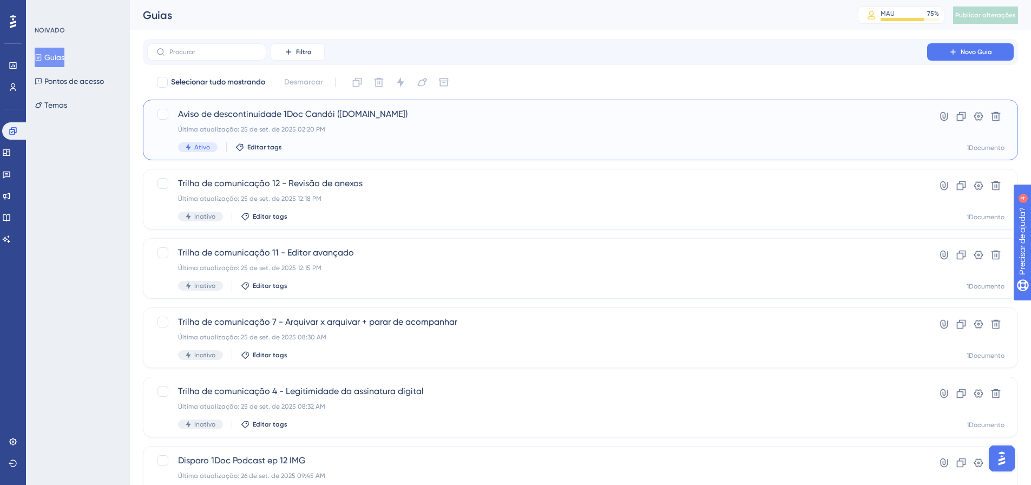
click at [303, 116] on font "Aviso de descontinuidade 1Doc Candói ([DOMAIN_NAME])" at bounding box center [293, 114] width 230 height 10
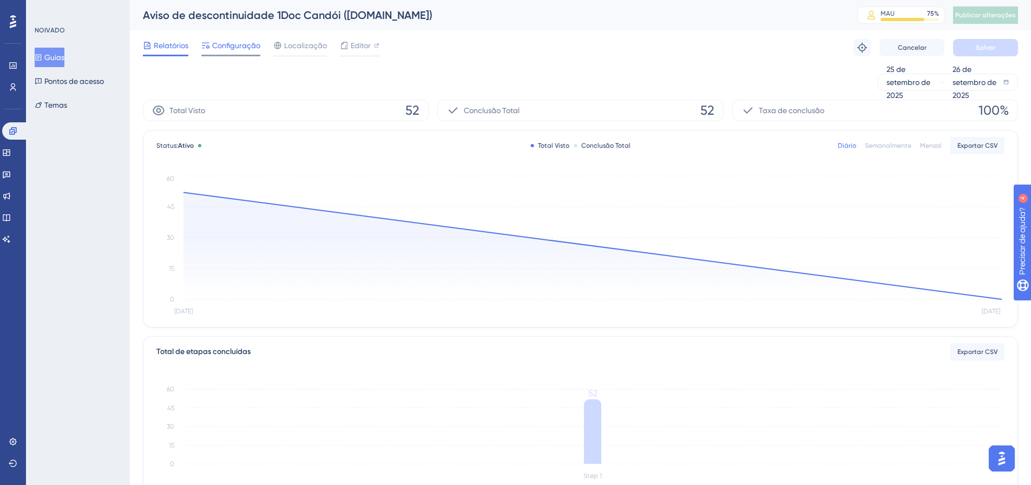
click at [232, 50] on span "Configuração" at bounding box center [236, 45] width 48 height 13
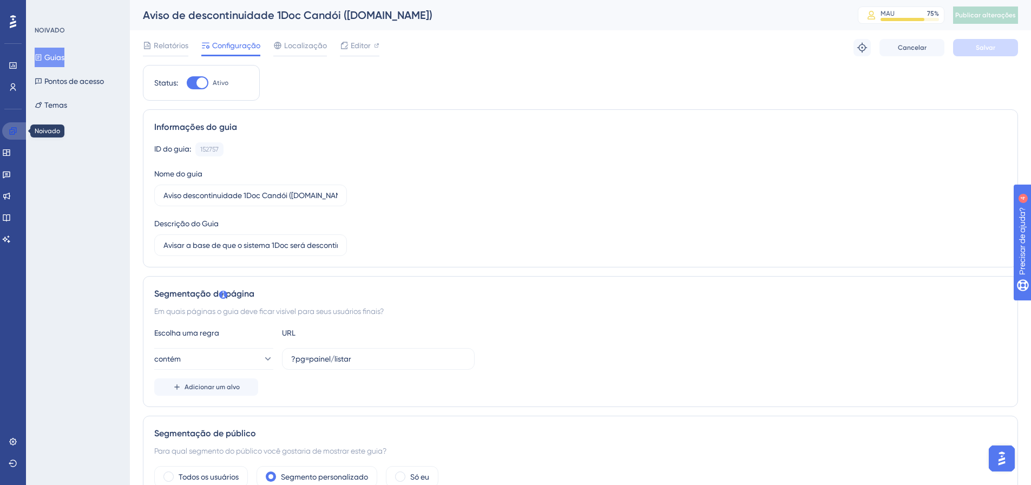
click at [24, 129] on link at bounding box center [15, 130] width 26 height 17
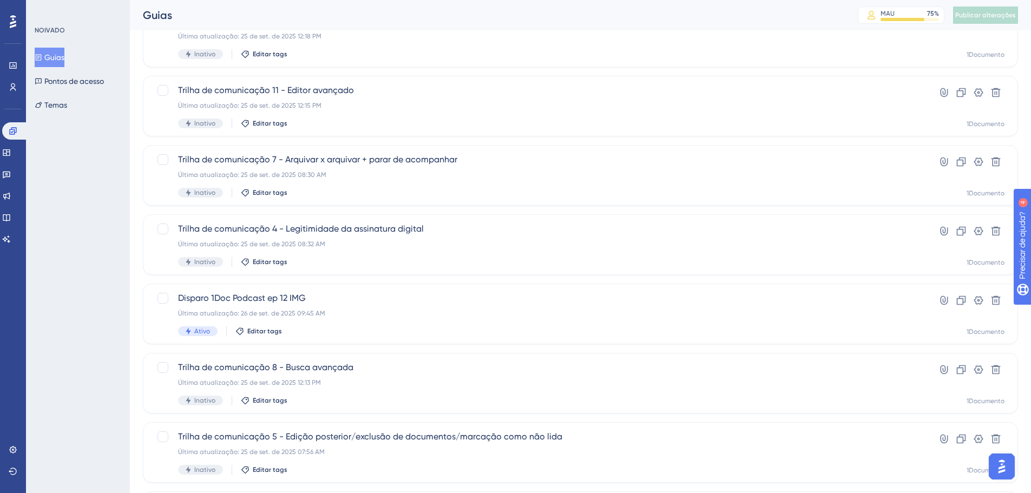
scroll to position [271, 0]
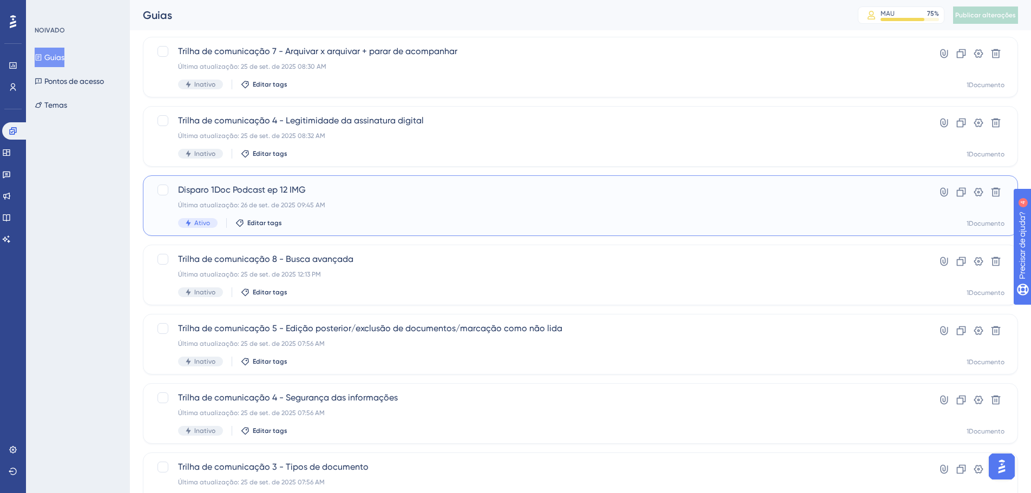
click at [277, 202] on font "Última atualização: 26 de set. de 2025 09:45 AM" at bounding box center [251, 205] width 147 height 8
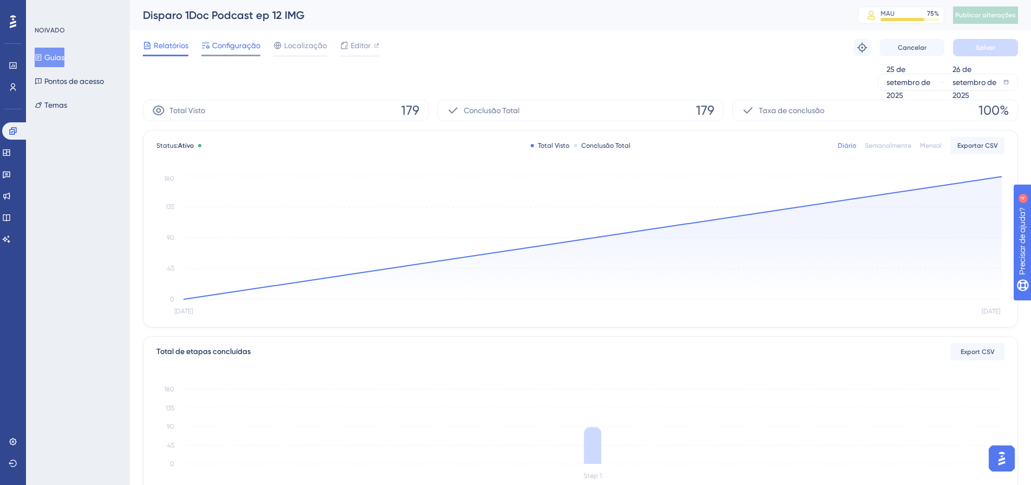
click at [238, 39] on span "Configuração" at bounding box center [236, 45] width 48 height 13
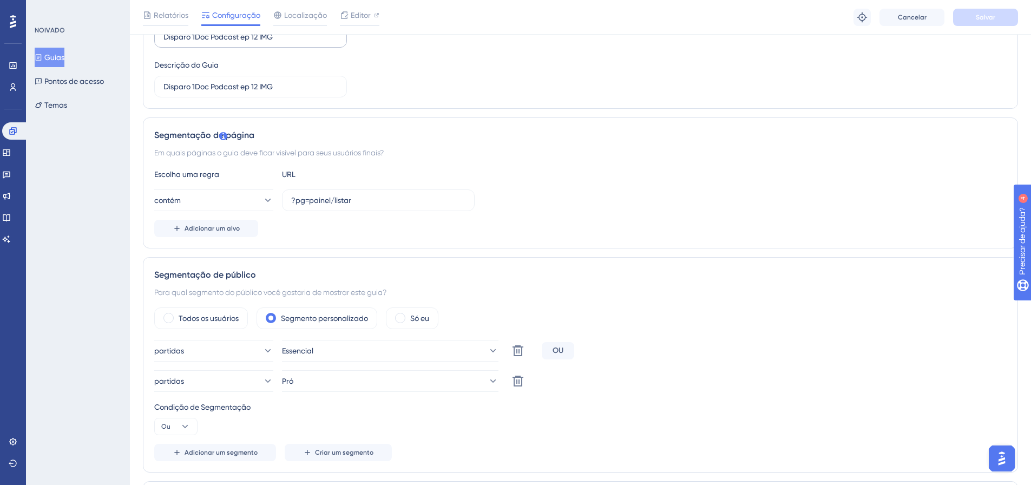
scroll to position [271, 0]
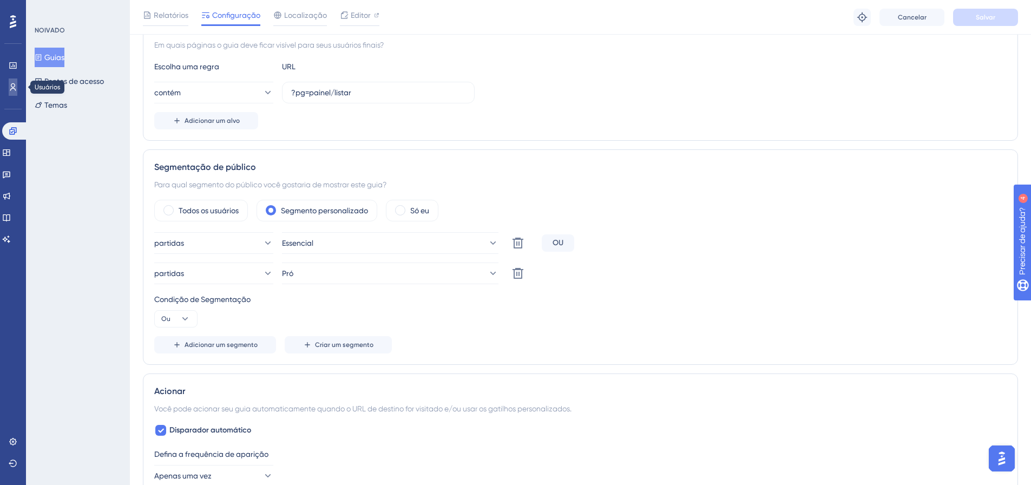
click at [9, 91] on icon at bounding box center [13, 87] width 9 height 9
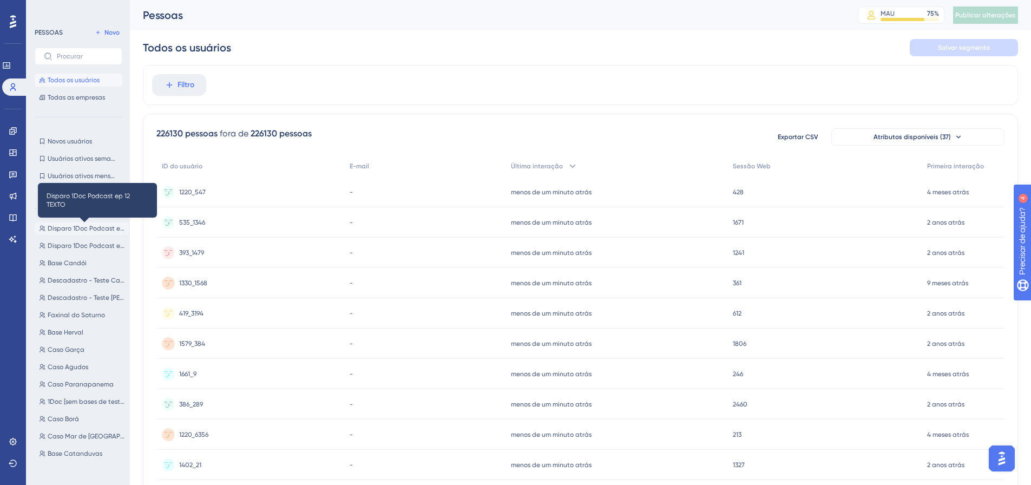
click at [86, 232] on font "Disparo 1Doc Podcast ep 12 TEXTO" at bounding box center [100, 229] width 104 height 8
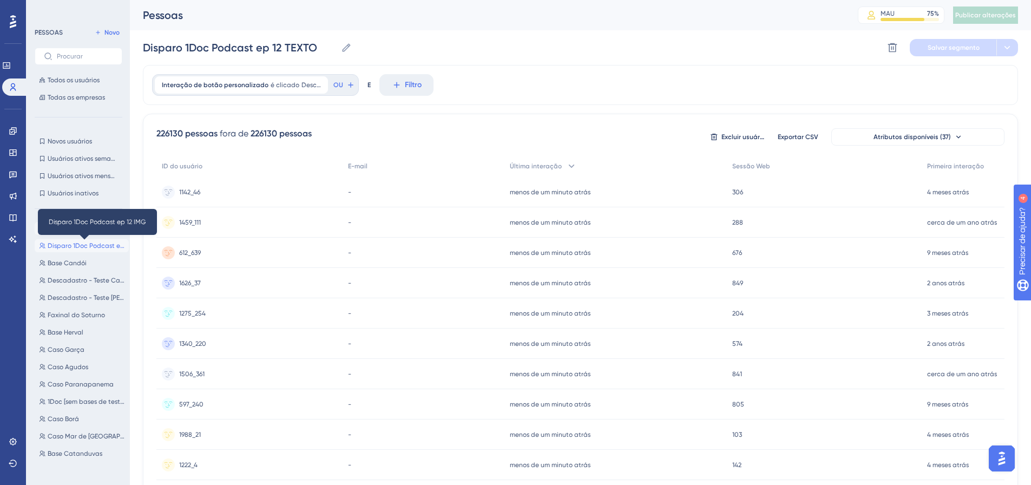
click at [80, 243] on font "Disparo 1Doc Podcast ep 12 IMG" at bounding box center [96, 246] width 97 height 8
type input "Disparo 1Doc Podcast ep 12 IMG"
